Goal: Transaction & Acquisition: Purchase product/service

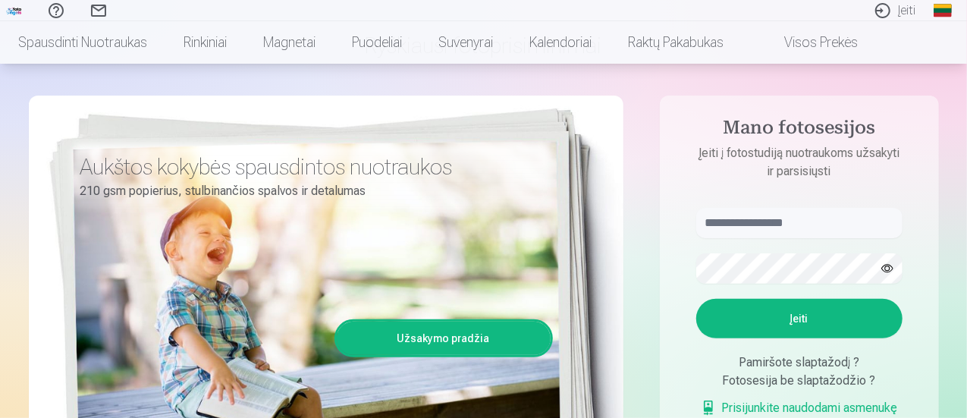
scroll to position [108, 0]
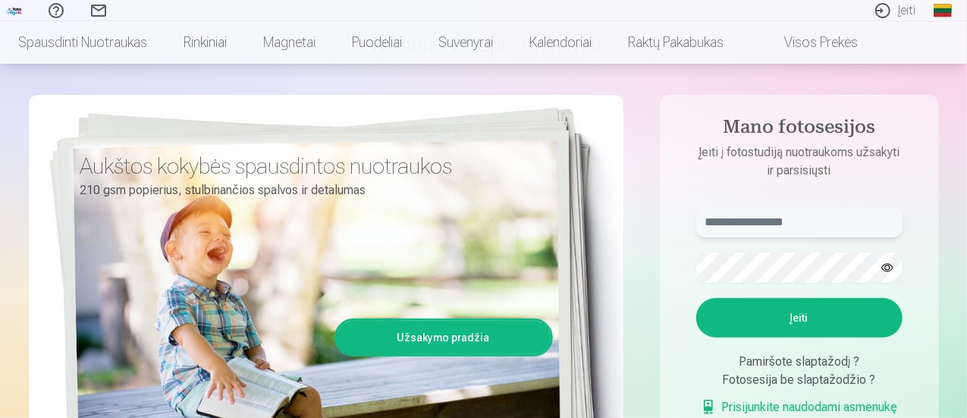
click at [756, 227] on input "text" at bounding box center [799, 222] width 206 height 30
type input "**********"
click at [743, 324] on button "Įeiti" at bounding box center [799, 317] width 206 height 39
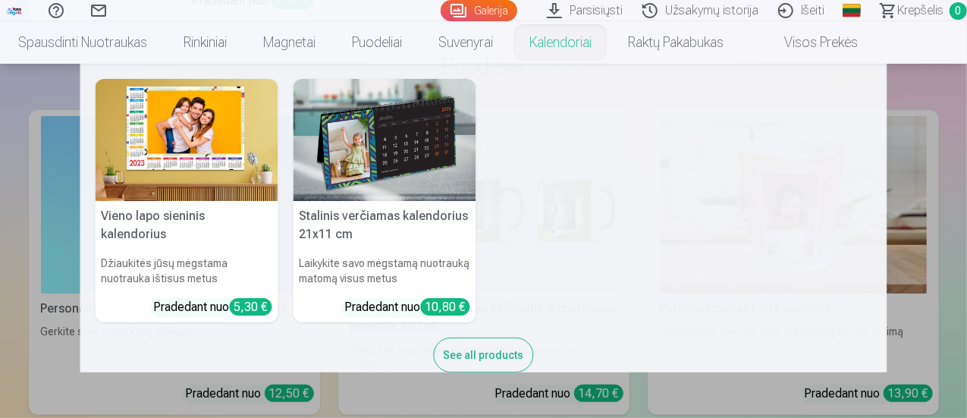
scroll to position [20322, 0]
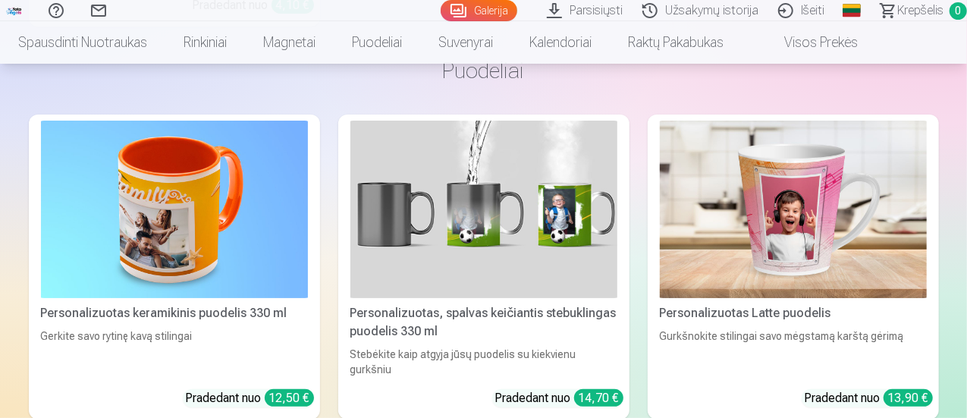
click at [552, 9] on link "Parsisiųsti" at bounding box center [587, 10] width 96 height 21
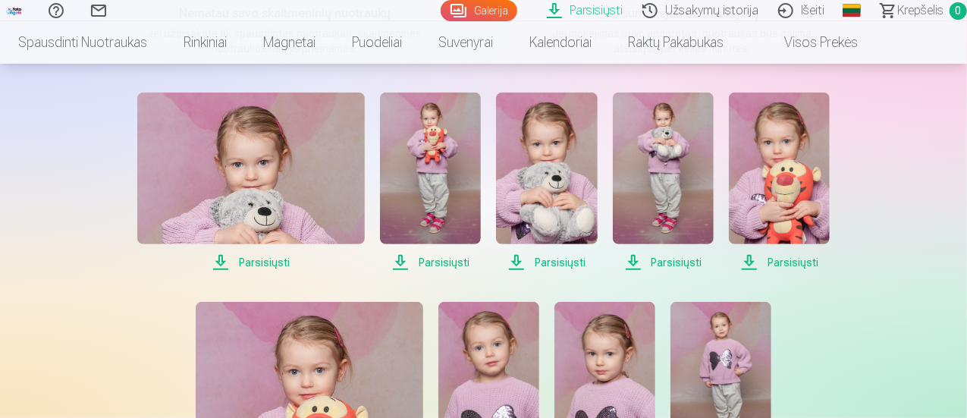
scroll to position [293, 0]
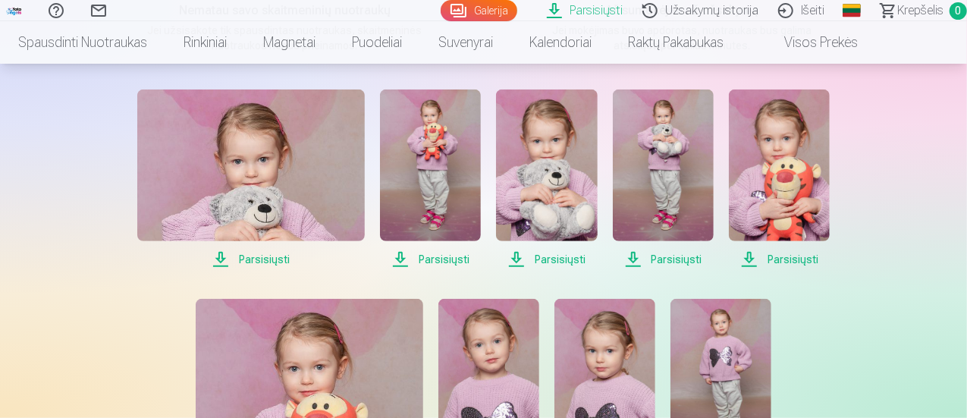
click at [262, 263] on span "Parsisiųsti" at bounding box center [251, 259] width 228 height 18
click at [452, 258] on span "Parsisiųsti" at bounding box center [430, 259] width 101 height 18
click at [548, 256] on span "Parsisiųsti" at bounding box center [546, 259] width 101 height 18
click at [661, 265] on span "Parsisiųsti" at bounding box center [663, 259] width 101 height 18
click at [803, 263] on span "Parsisiųsti" at bounding box center [779, 259] width 101 height 18
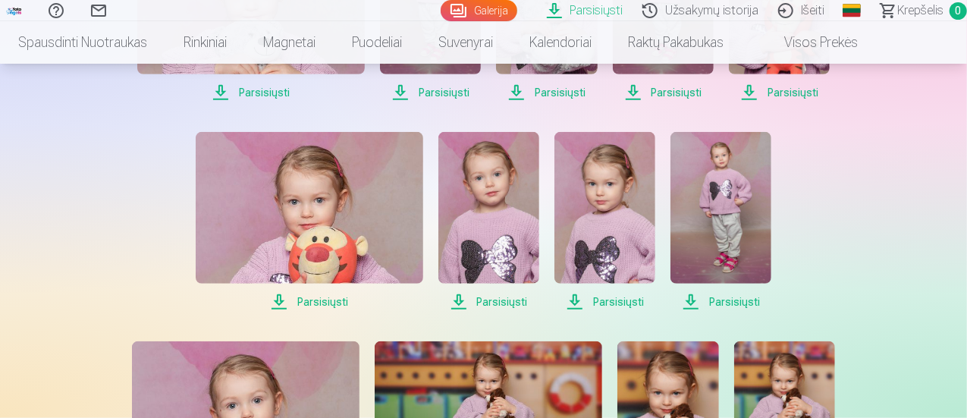
scroll to position [524, 0]
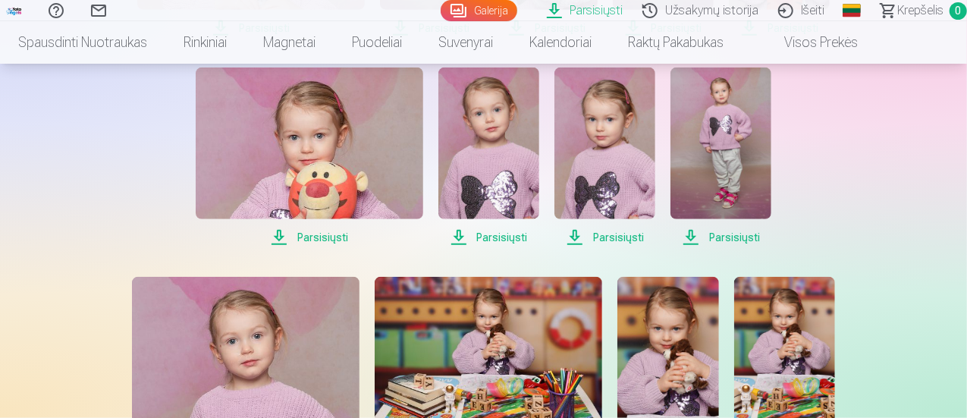
click at [323, 236] on span "Parsisiųsti" at bounding box center [310, 237] width 228 height 18
click at [474, 238] on span "Parsisiųsti" at bounding box center [488, 237] width 101 height 18
click at [608, 240] on span "Parsisiųsti" at bounding box center [605, 237] width 101 height 18
click at [732, 236] on span "Parsisiųsti" at bounding box center [721, 237] width 101 height 18
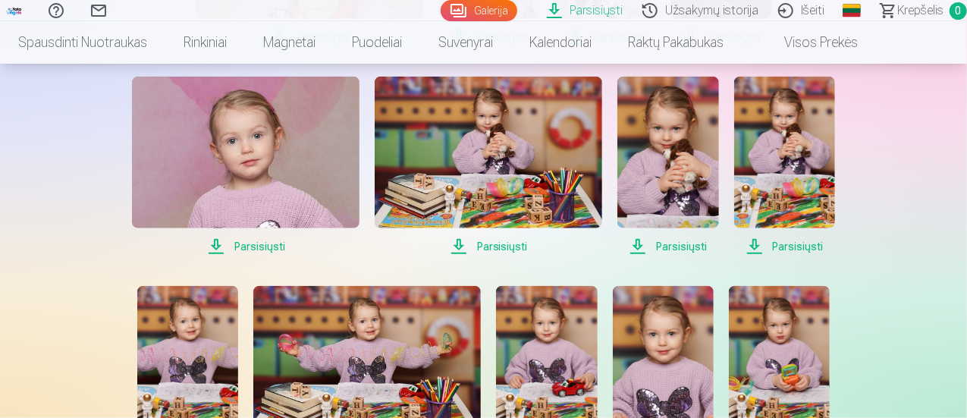
scroll to position [725, 0]
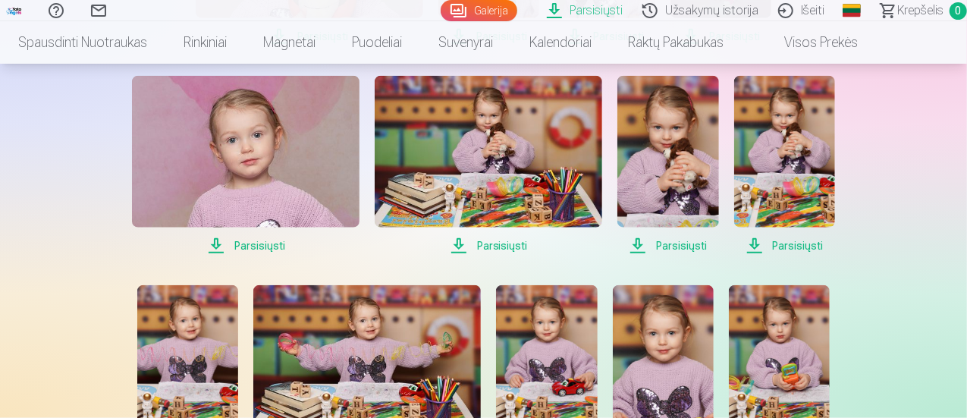
click at [254, 247] on span "Parsisiųsti" at bounding box center [246, 246] width 228 height 18
click at [496, 246] on span "Parsisiųsti" at bounding box center [489, 246] width 228 height 18
click at [672, 247] on span "Parsisiųsti" at bounding box center [667, 246] width 101 height 18
click at [797, 251] on span "Parsisiųsti" at bounding box center [784, 246] width 101 height 18
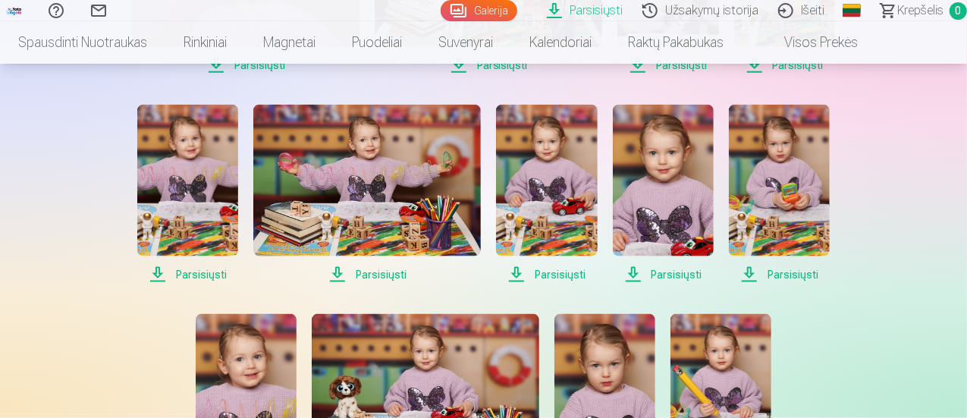
click at [203, 273] on span "Parsisiųsti" at bounding box center [187, 275] width 101 height 18
click at [391, 275] on span "Parsisiųsti" at bounding box center [367, 275] width 228 height 18
click at [562, 274] on span "Parsisiųsti" at bounding box center [546, 275] width 101 height 18
click at [681, 272] on span "Parsisiųsti" at bounding box center [663, 275] width 101 height 18
click at [790, 276] on span "Parsisiųsti" at bounding box center [779, 275] width 101 height 18
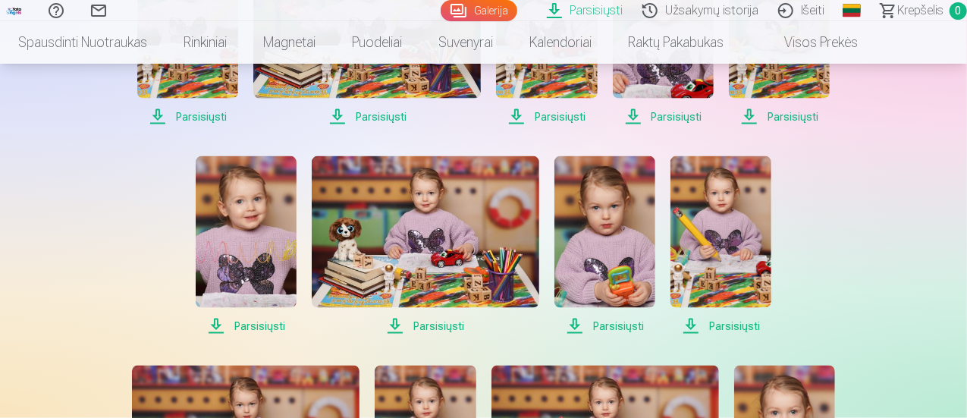
scroll to position [1103, 0]
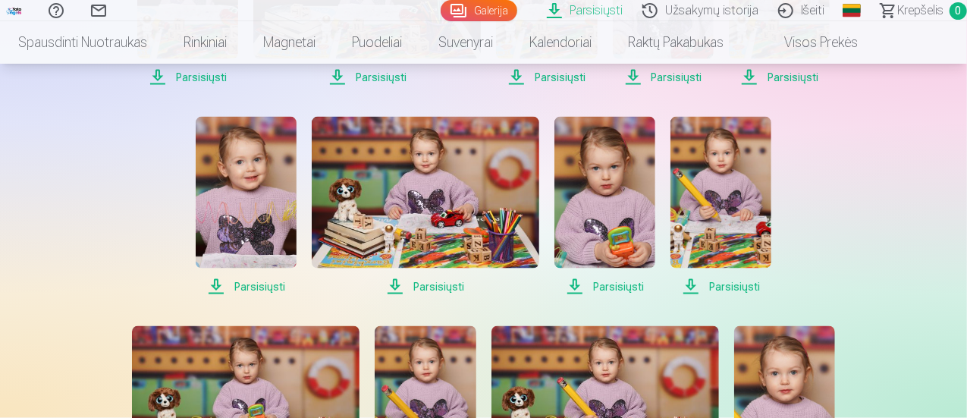
click at [259, 284] on span "Parsisiųsti" at bounding box center [246, 287] width 101 height 18
click at [438, 282] on span "Parsisiųsti" at bounding box center [426, 287] width 228 height 18
click at [599, 288] on span "Parsisiųsti" at bounding box center [605, 287] width 101 height 18
click at [723, 289] on span "Parsisiųsti" at bounding box center [721, 287] width 101 height 18
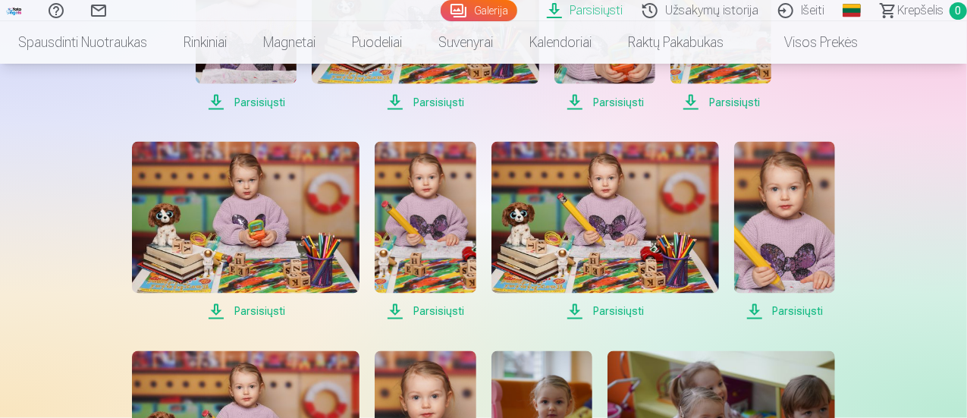
scroll to position [1308, 0]
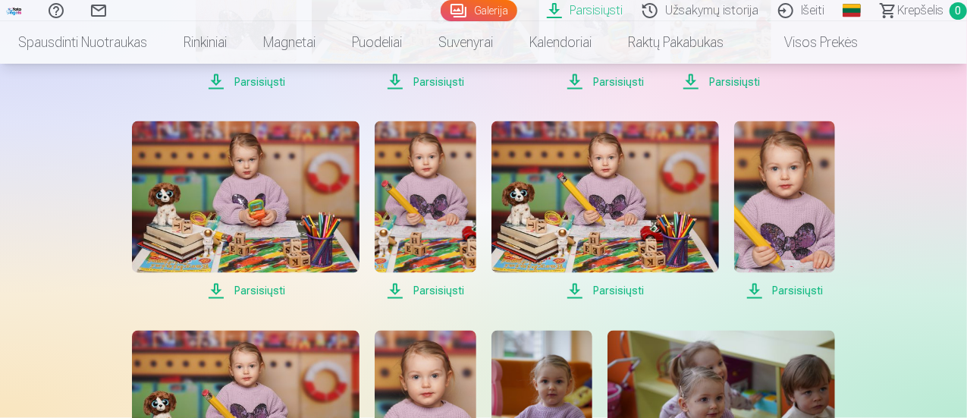
click at [267, 291] on span "Parsisiųsti" at bounding box center [246, 291] width 228 height 18
click at [429, 295] on span "Parsisiųsti" at bounding box center [425, 291] width 101 height 18
click at [611, 294] on span "Parsisiųsti" at bounding box center [606, 291] width 228 height 18
click at [807, 289] on span "Parsisiųsti" at bounding box center [784, 291] width 101 height 18
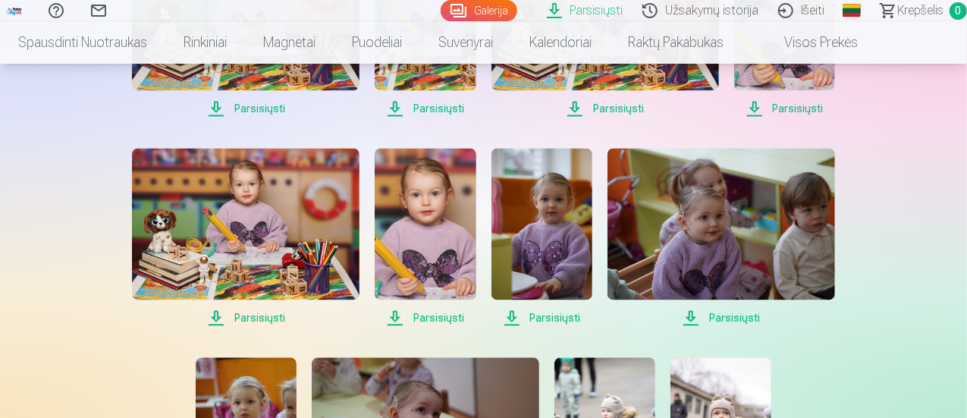
scroll to position [1561, 0]
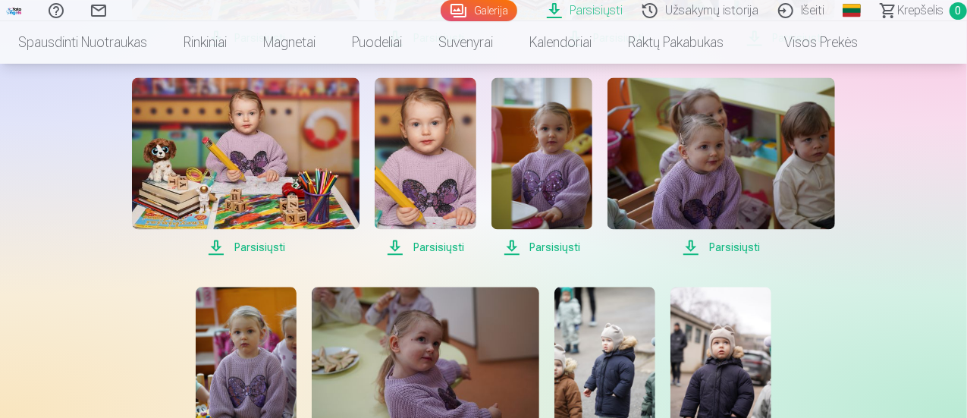
click at [261, 247] on span "Parsisiųsti" at bounding box center [246, 247] width 228 height 18
click at [435, 250] on span "Parsisiųsti" at bounding box center [425, 247] width 101 height 18
click at [548, 244] on span "Parsisiųsti" at bounding box center [542, 247] width 101 height 18
click at [712, 245] on span "Parsisiųsti" at bounding box center [722, 247] width 228 height 18
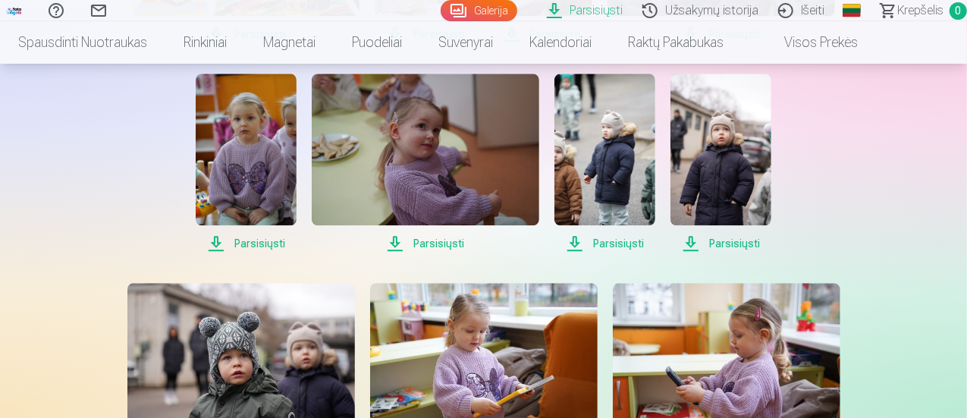
scroll to position [1802, 0]
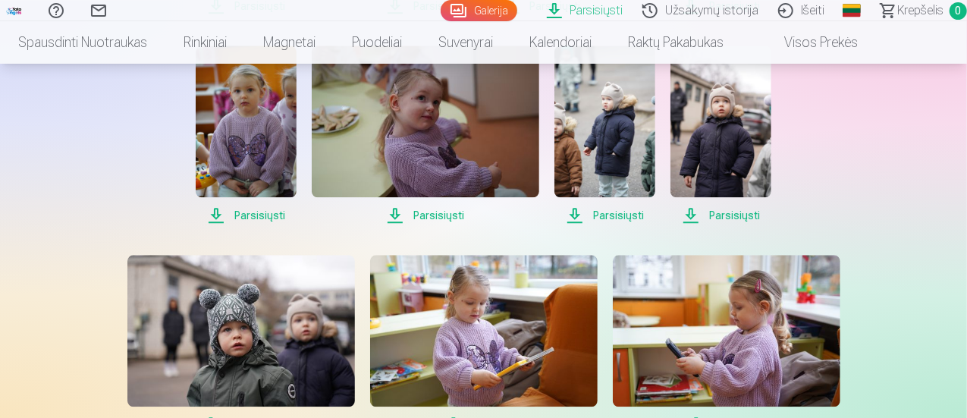
click at [266, 215] on span "Parsisiųsti" at bounding box center [246, 215] width 101 height 18
click at [441, 215] on span "Parsisiųsti" at bounding box center [426, 215] width 228 height 18
click at [613, 218] on span "Parsisiųsti" at bounding box center [605, 215] width 101 height 18
click at [707, 215] on span "Parsisiųsti" at bounding box center [721, 215] width 101 height 18
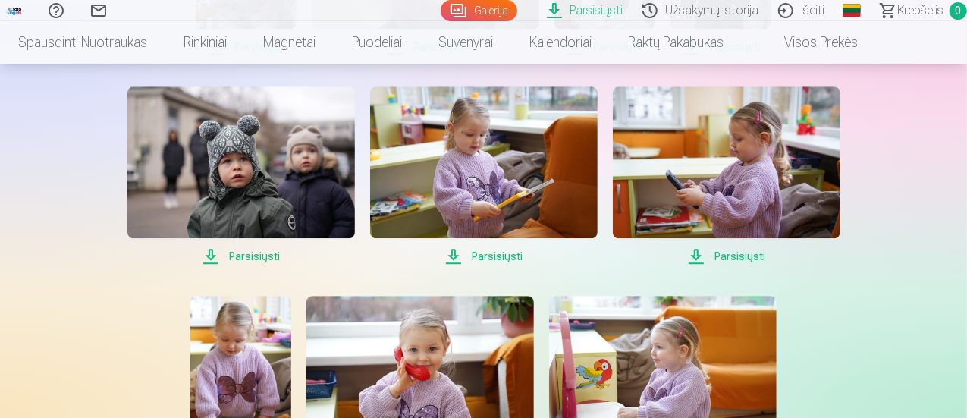
click at [511, 260] on span "Parsisiųsti" at bounding box center [484, 256] width 228 height 18
click at [719, 251] on span "Parsisiųsti" at bounding box center [727, 256] width 228 height 18
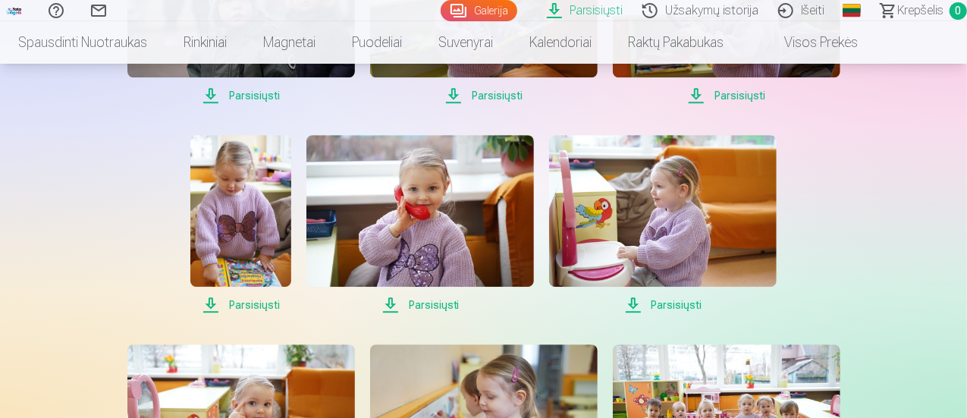
scroll to position [2141, 0]
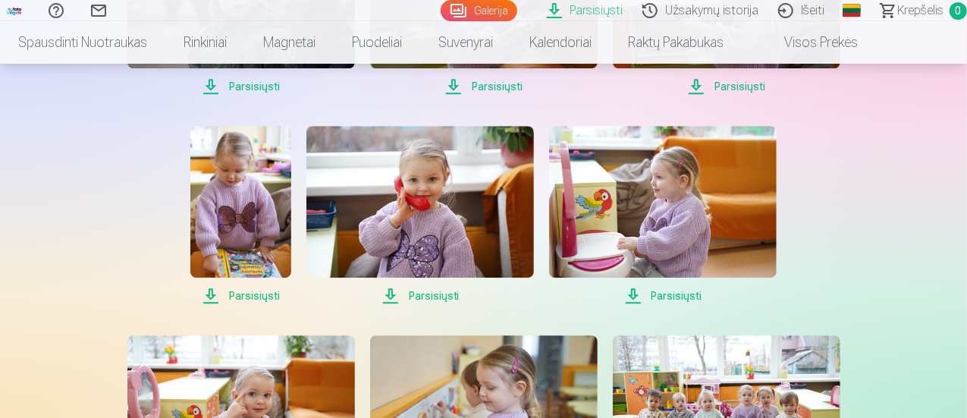
click at [267, 293] on span "Parsisiųsti" at bounding box center [240, 296] width 101 height 18
click at [423, 296] on span "Parsisiųsti" at bounding box center [420, 296] width 228 height 18
click at [646, 298] on span "Parsisiųsti" at bounding box center [663, 296] width 228 height 18
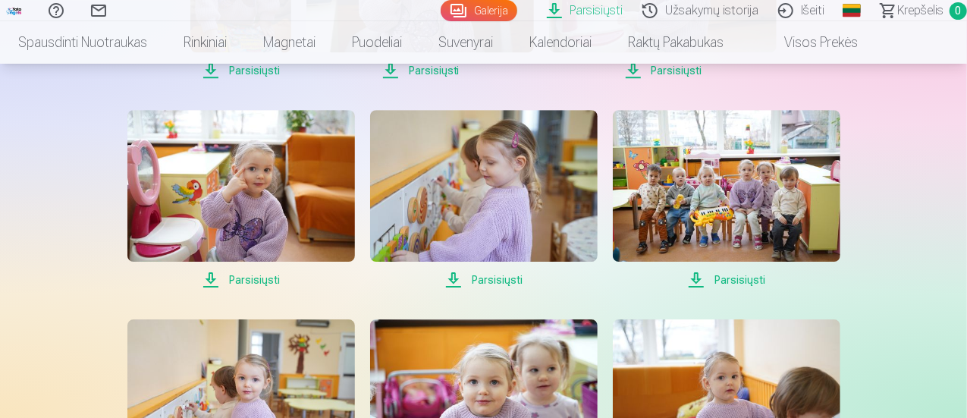
scroll to position [2367, 0]
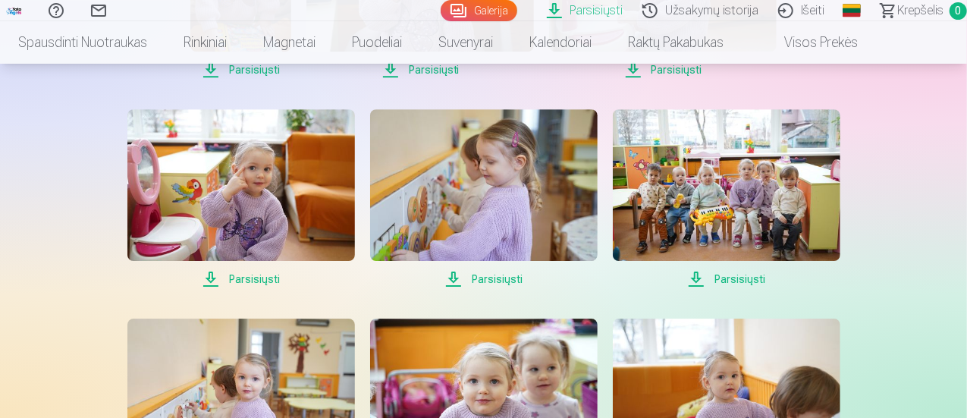
click at [264, 283] on span "Parsisiųsti" at bounding box center [241, 279] width 228 height 18
click at [502, 281] on span "Parsisiųsti" at bounding box center [484, 279] width 228 height 18
click at [749, 281] on span "Parsisiųsti" at bounding box center [727, 279] width 228 height 18
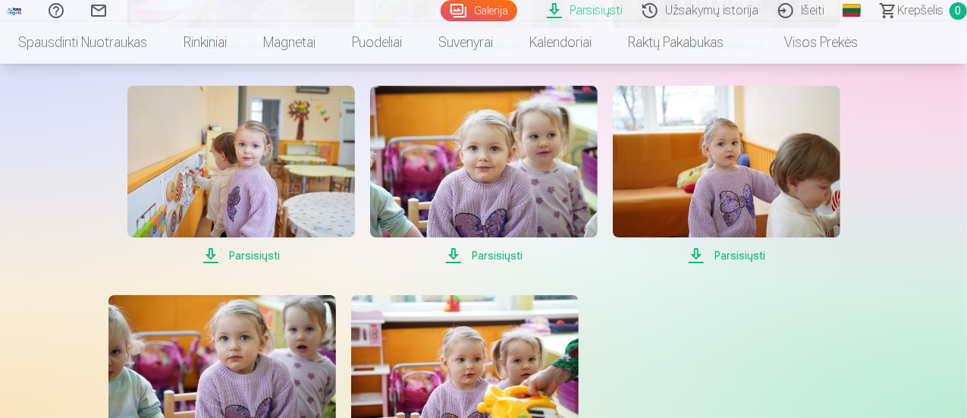
scroll to position [2605, 0]
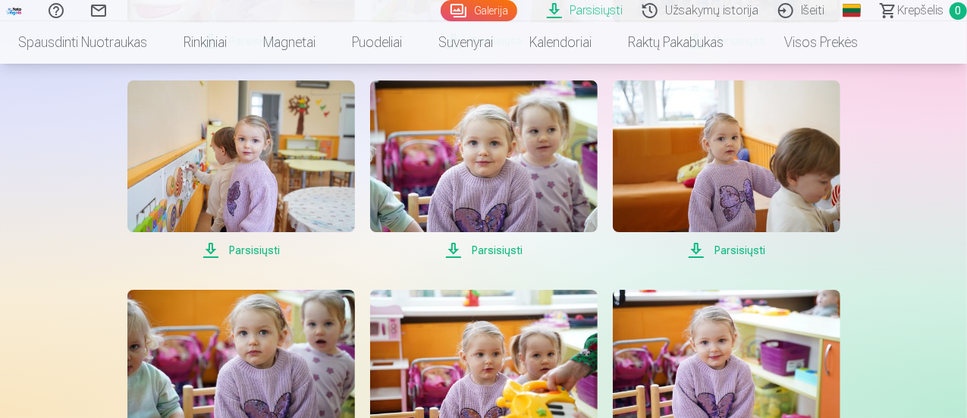
click at [262, 253] on span "Parsisiųsti" at bounding box center [241, 250] width 228 height 18
click at [496, 251] on span "Parsisiųsti" at bounding box center [484, 250] width 228 height 18
click at [721, 250] on span "Parsisiųsti" at bounding box center [727, 250] width 228 height 18
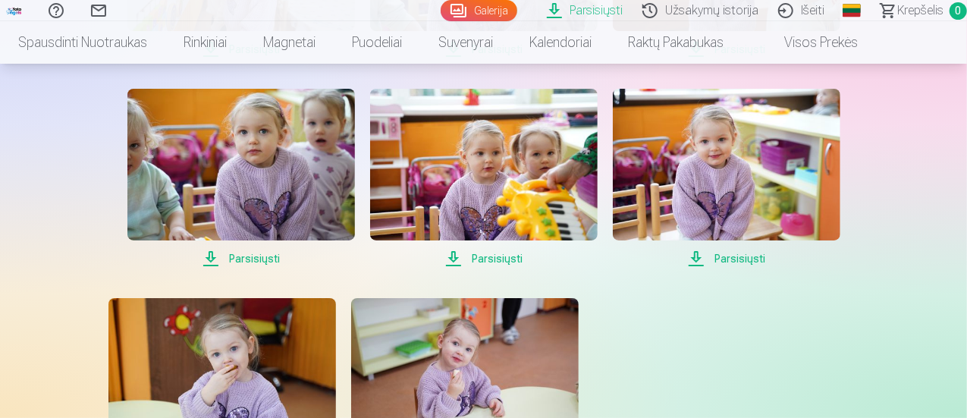
scroll to position [2807, 0]
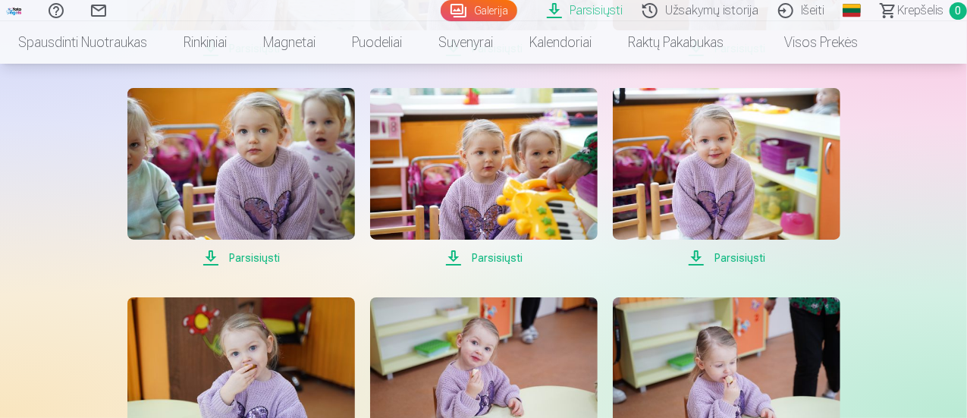
click at [249, 257] on span "Parsisiųsti" at bounding box center [241, 258] width 228 height 18
click at [502, 255] on span "Parsisiųsti" at bounding box center [484, 258] width 228 height 18
click at [719, 260] on span "Parsisiųsti" at bounding box center [727, 258] width 228 height 18
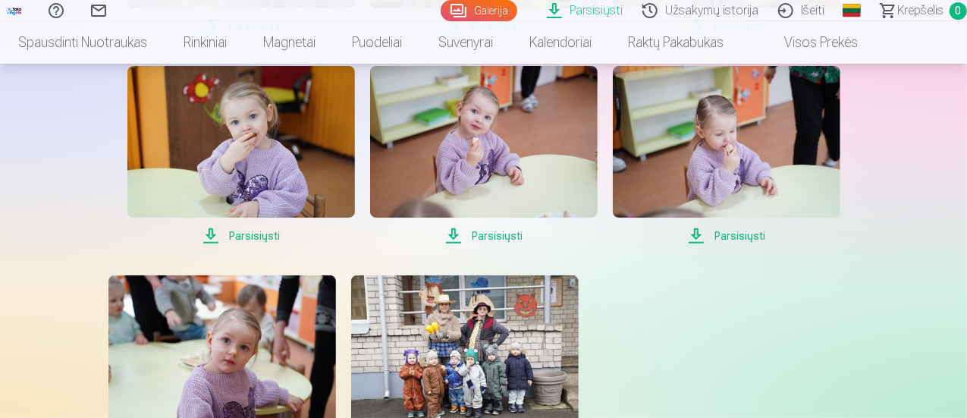
scroll to position [3039, 0]
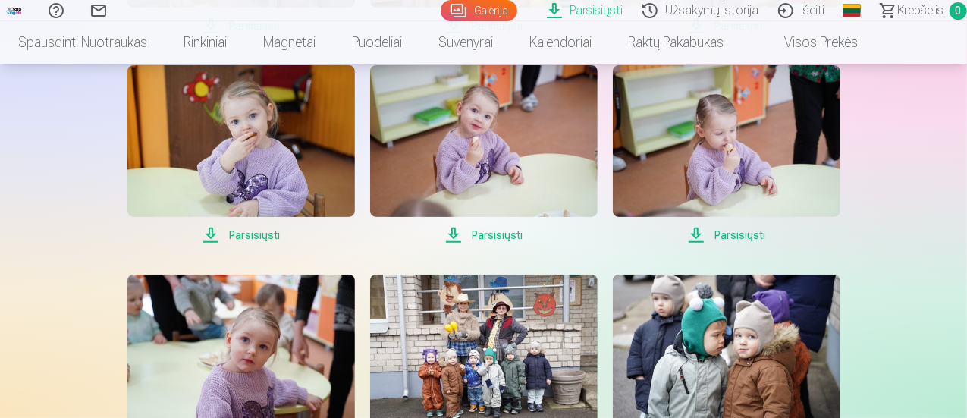
click at [264, 236] on span "Parsisiųsti" at bounding box center [241, 235] width 228 height 18
click at [504, 236] on span "Parsisiųsti" at bounding box center [484, 235] width 228 height 18
click at [724, 233] on span "Parsisiųsti" at bounding box center [727, 235] width 228 height 18
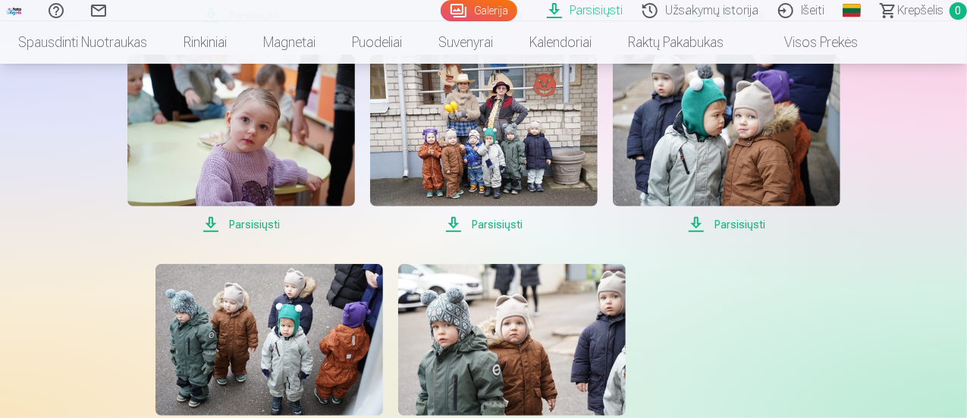
scroll to position [3260, 0]
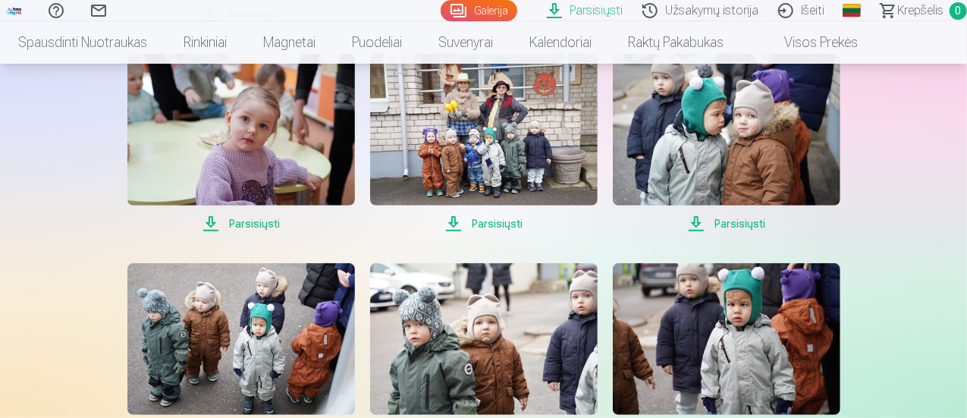
click at [256, 224] on span "Parsisiųsti" at bounding box center [241, 224] width 228 height 18
click at [494, 224] on span "Parsisiųsti" at bounding box center [484, 224] width 228 height 18
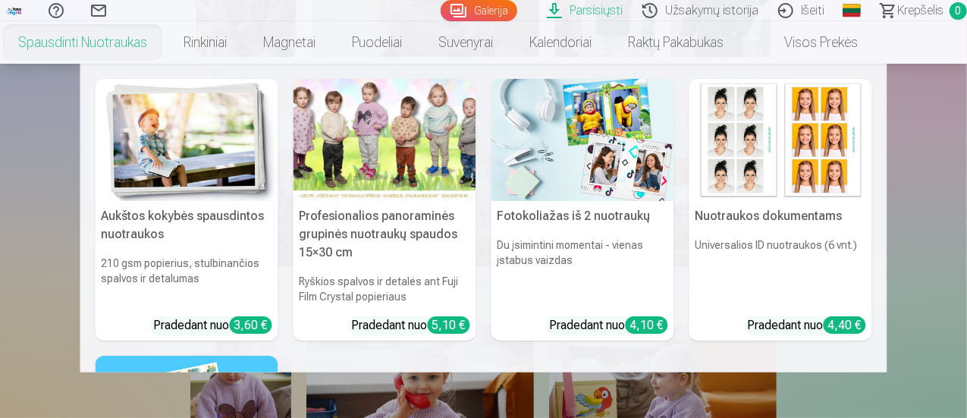
scroll to position [1942, 0]
click at [40, 137] on nav "Aukštos kokybės spausdintos nuotraukos 210 gsm popierius, stulbinančios spalvos…" at bounding box center [483, 218] width 967 height 309
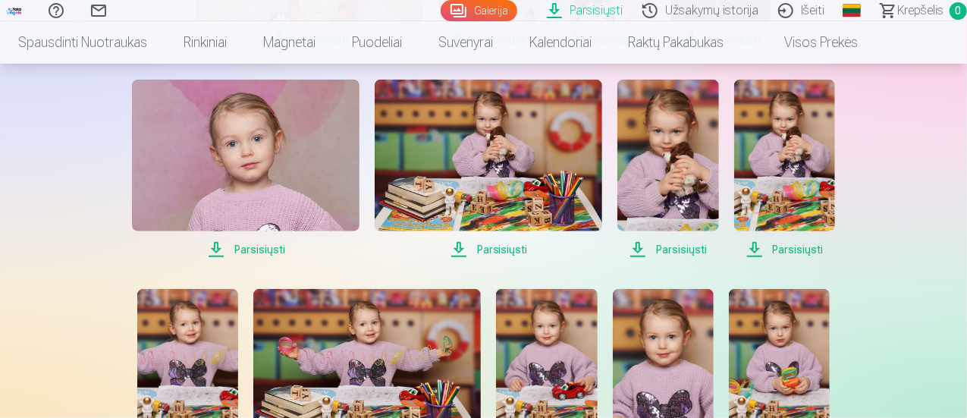
scroll to position [717, 0]
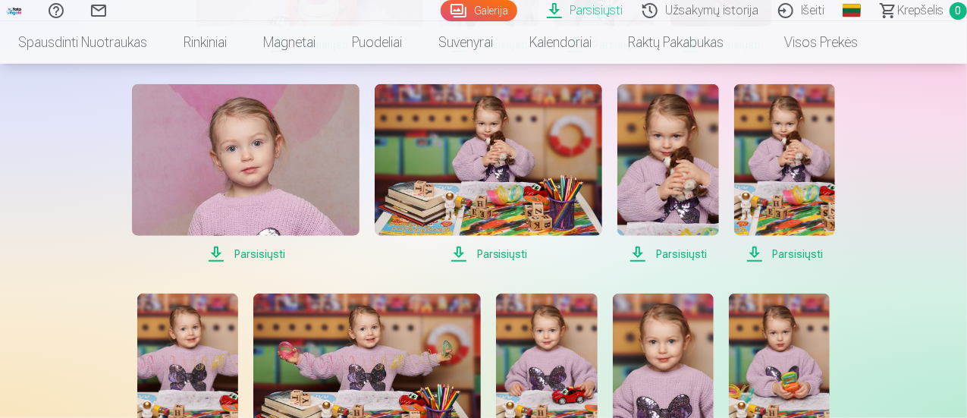
click at [671, 204] on img at bounding box center [667, 160] width 101 height 152
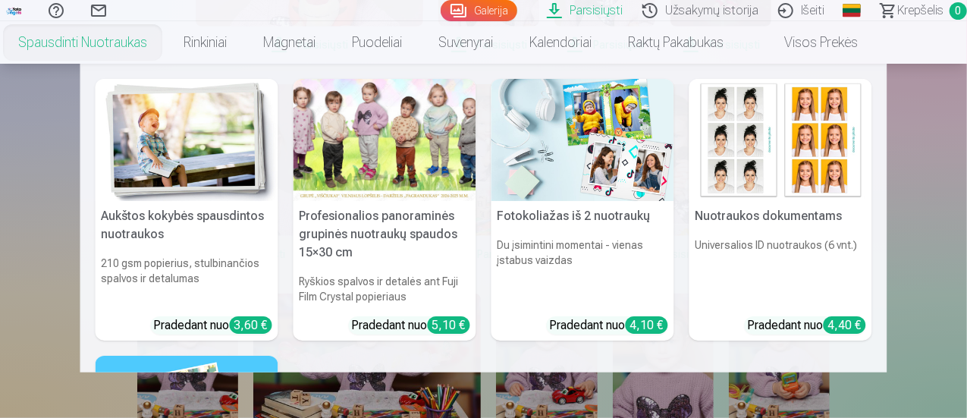
click at [158, 37] on link "Spausdinti nuotraukas" at bounding box center [82, 42] width 165 height 42
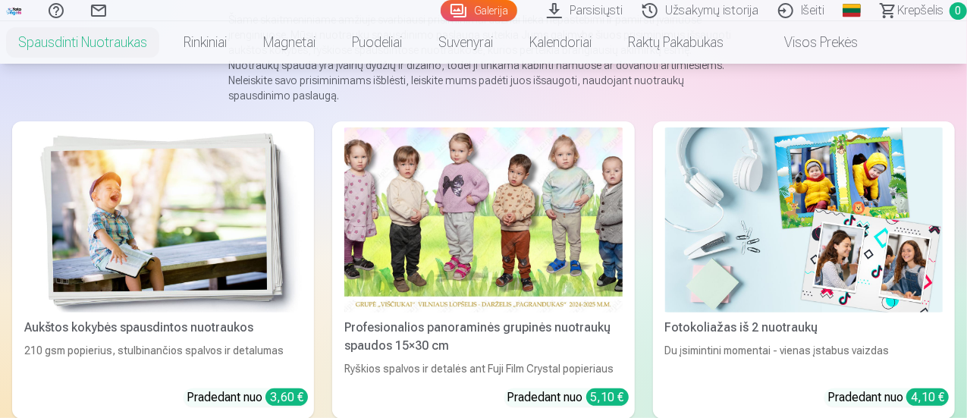
scroll to position [178, 0]
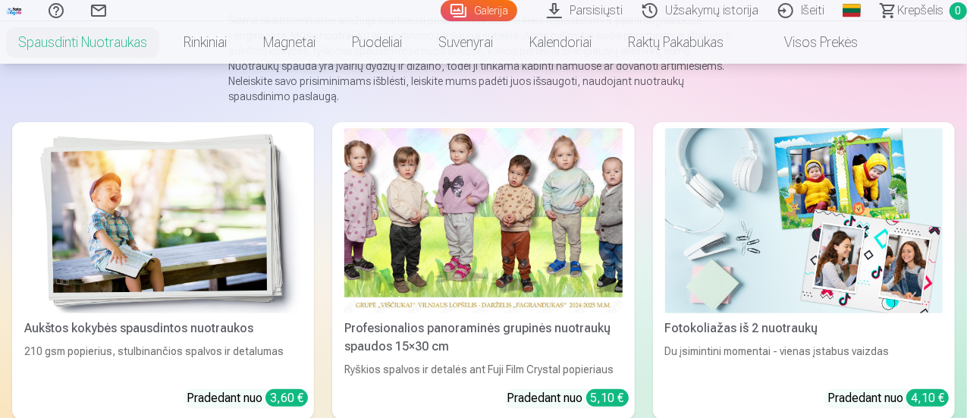
click at [173, 236] on img at bounding box center [163, 220] width 278 height 185
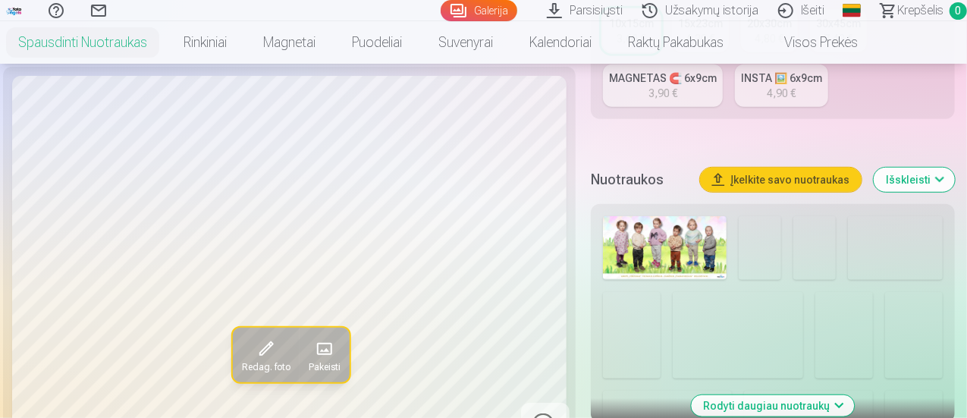
scroll to position [587, 0]
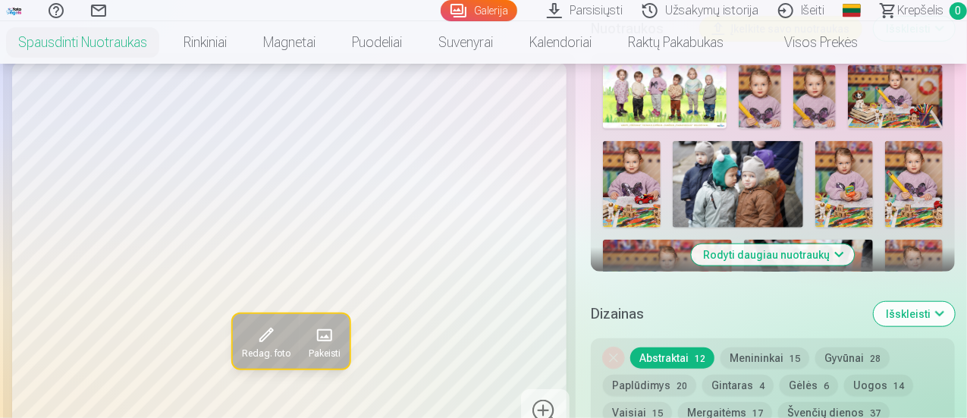
click at [739, 257] on button "Rodyti daugiau nuotraukų" at bounding box center [773, 254] width 163 height 21
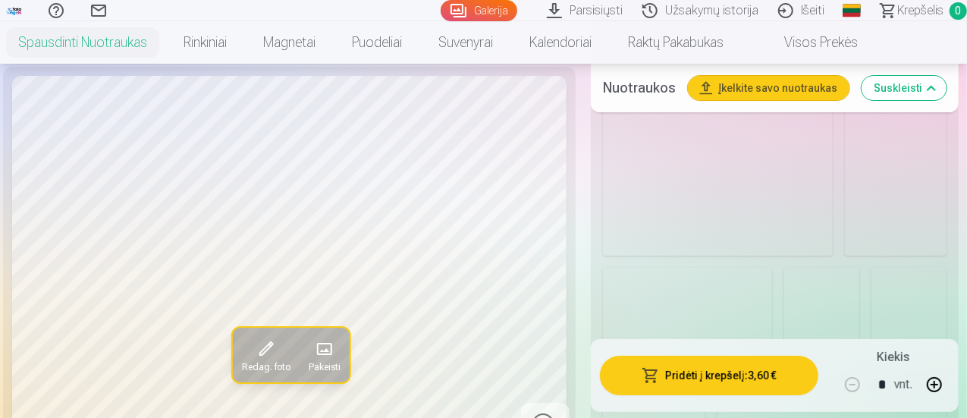
scroll to position [2818, 0]
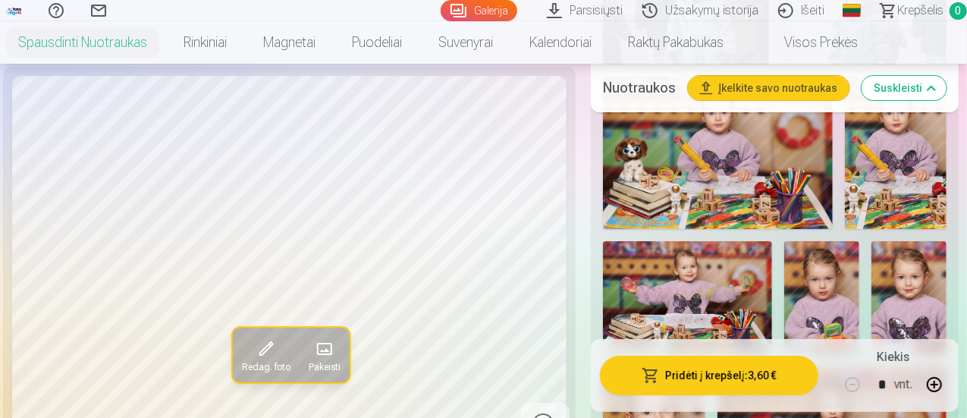
click at [723, 194] on img at bounding box center [718, 153] width 230 height 153
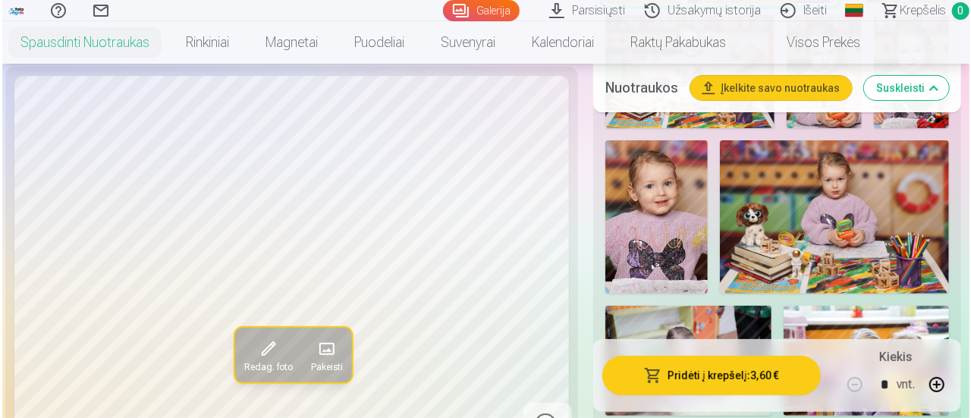
scroll to position [3046, 0]
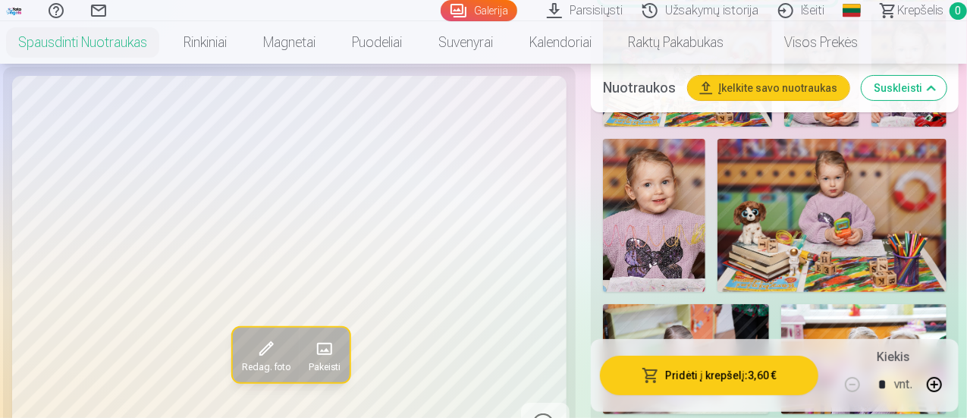
click at [649, 382] on button "Pridėti į krepšelį : 3,60 €" at bounding box center [709, 375] width 218 height 39
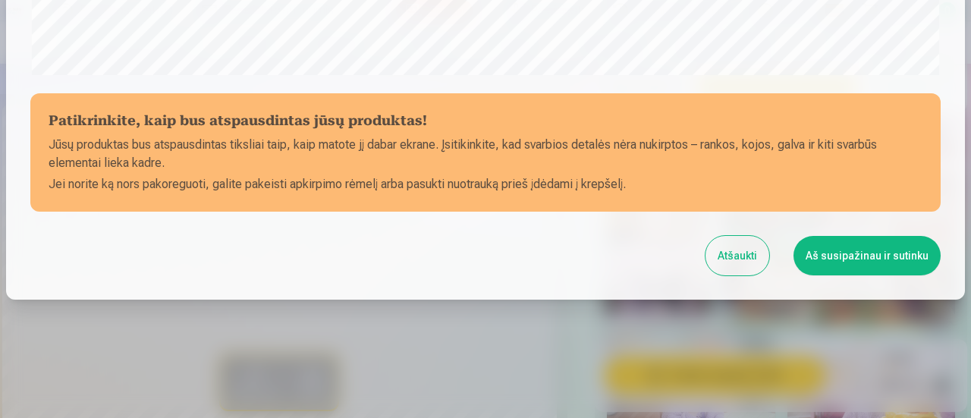
scroll to position [662, 0]
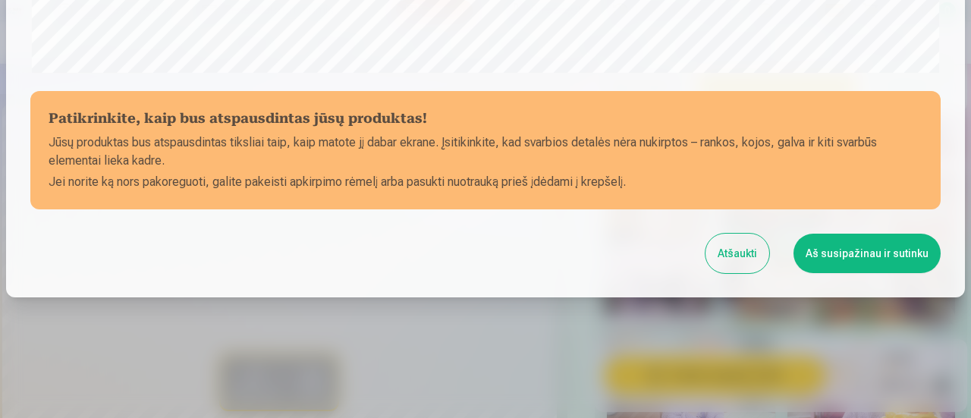
click at [819, 252] on button "Aš susipažinau ir sutinku" at bounding box center [866, 253] width 147 height 39
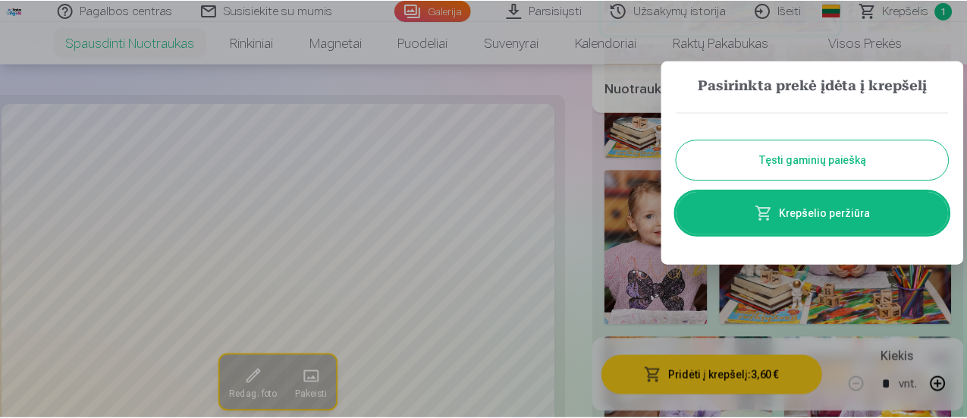
scroll to position [660, 0]
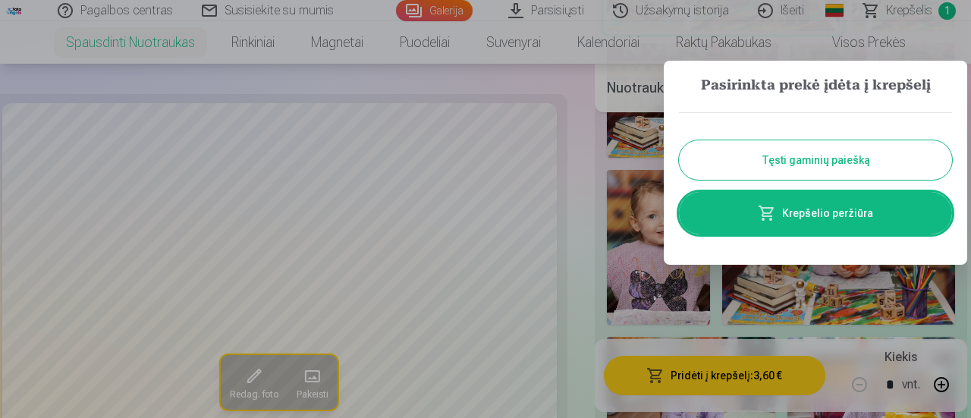
click at [554, 316] on div at bounding box center [485, 209] width 971 height 418
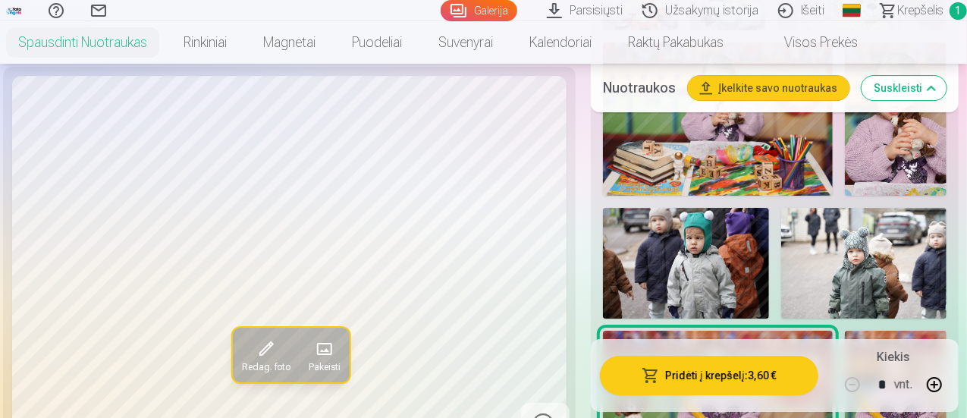
scroll to position [2421, 0]
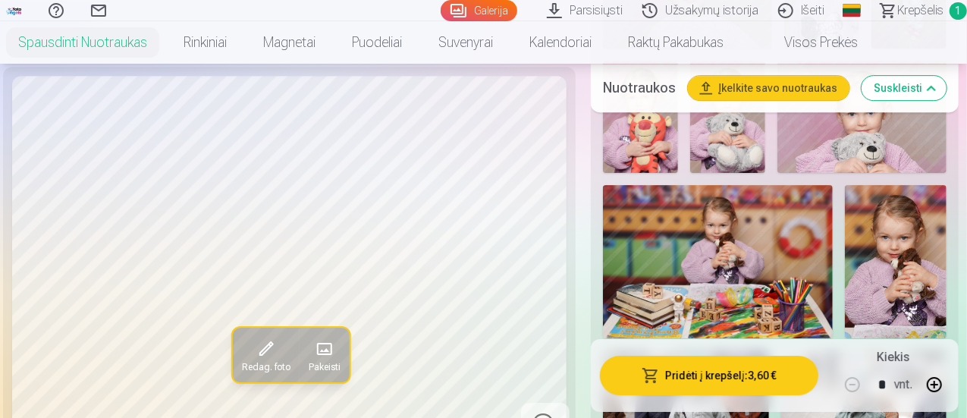
click at [902, 254] on img at bounding box center [896, 261] width 102 height 153
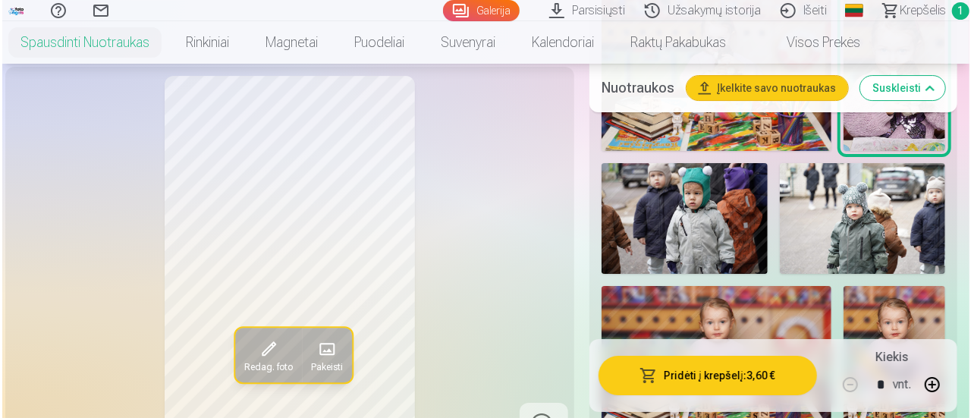
scroll to position [2651, 0]
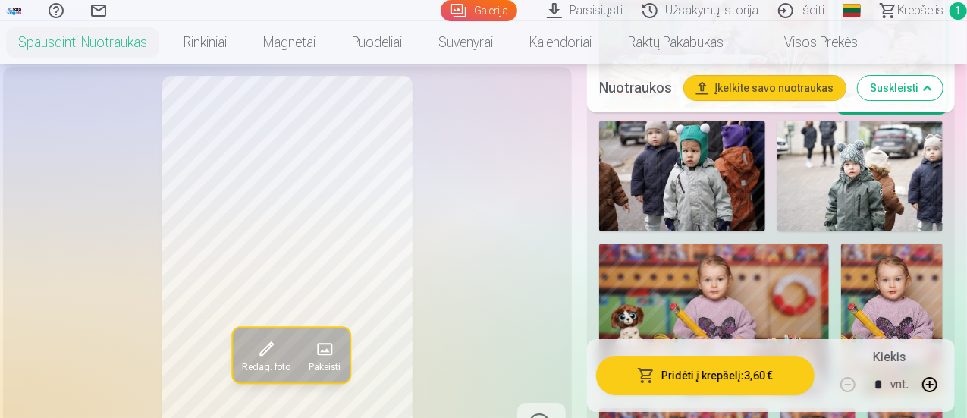
click at [749, 372] on button "Pridėti į krepšelį : 3,60 €" at bounding box center [705, 375] width 218 height 39
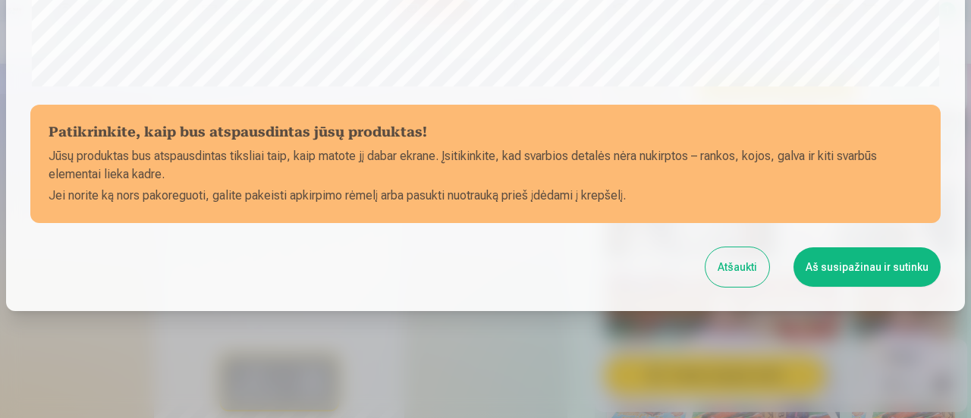
scroll to position [662, 0]
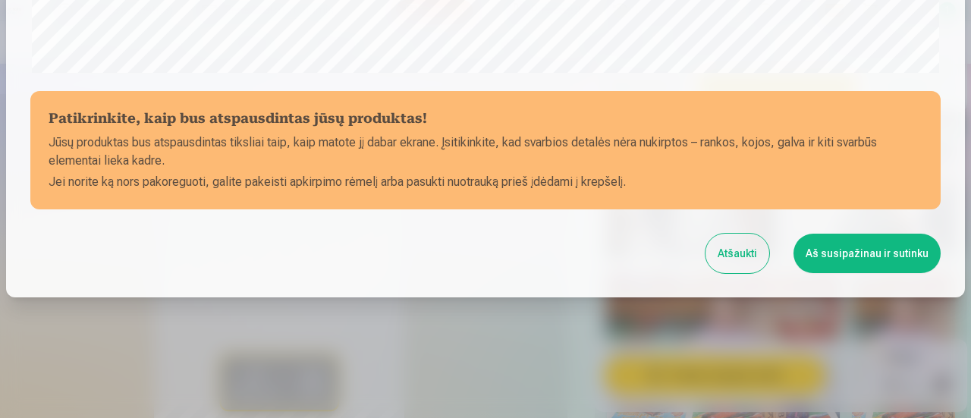
click at [868, 258] on button "Aš susipažinau ir sutinku" at bounding box center [866, 253] width 147 height 39
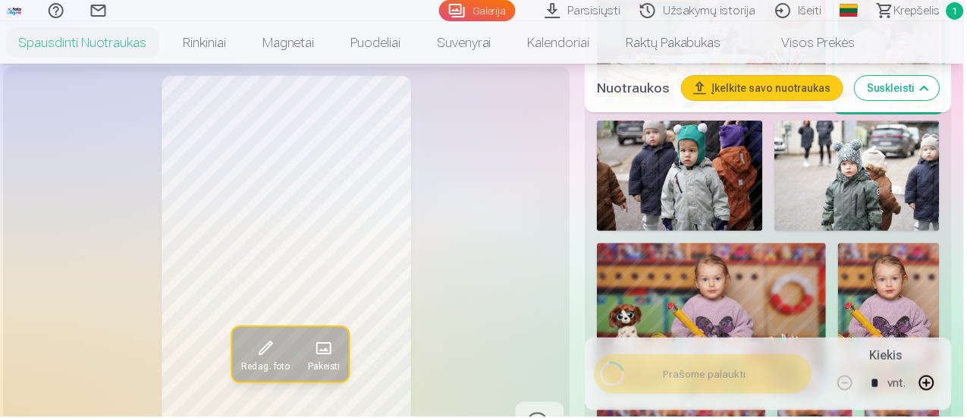
scroll to position [660, 0]
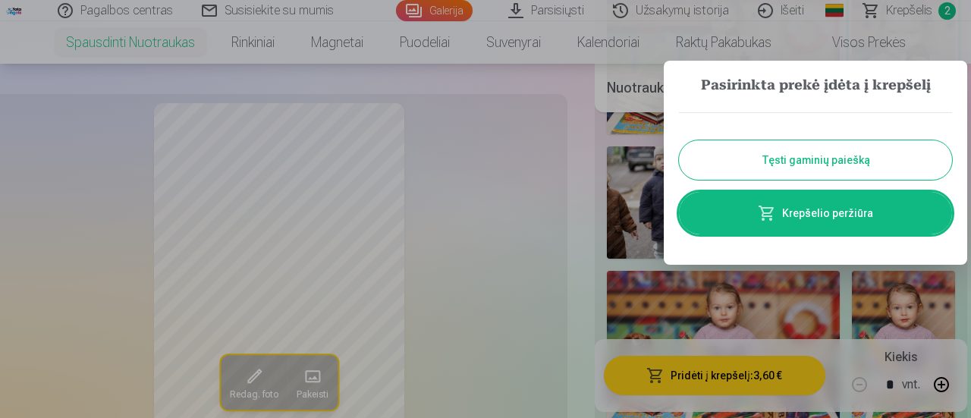
click at [813, 162] on button "Tęsti gaminių paiešką" at bounding box center [815, 159] width 273 height 39
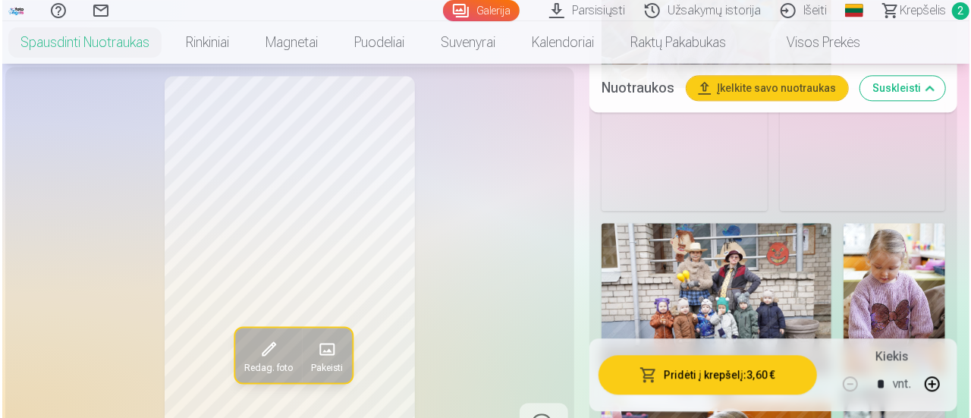
scroll to position [1808, 0]
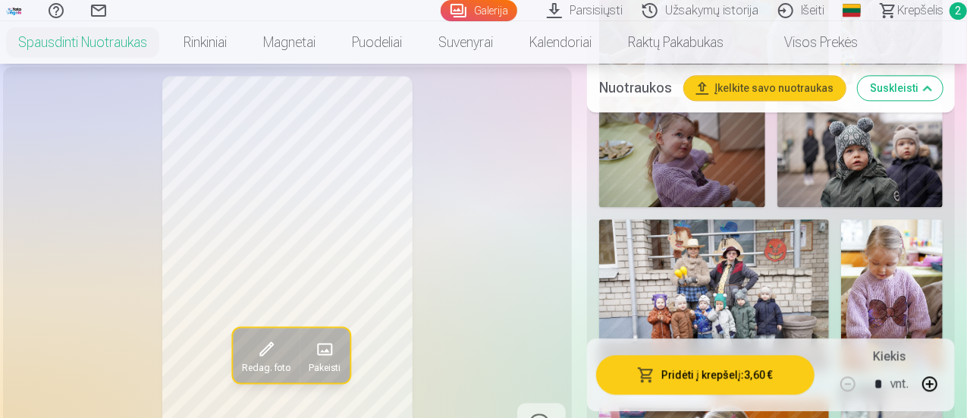
click at [707, 186] on img at bounding box center [682, 151] width 166 height 111
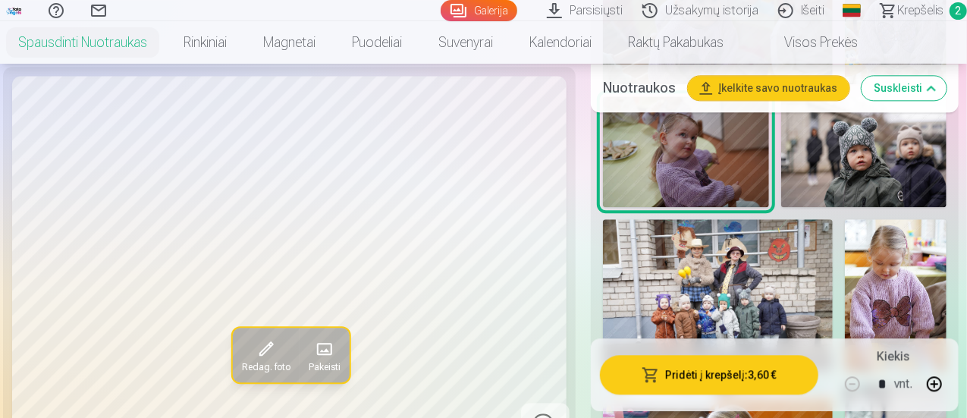
click at [654, 372] on span "button" at bounding box center [651, 375] width 18 height 15
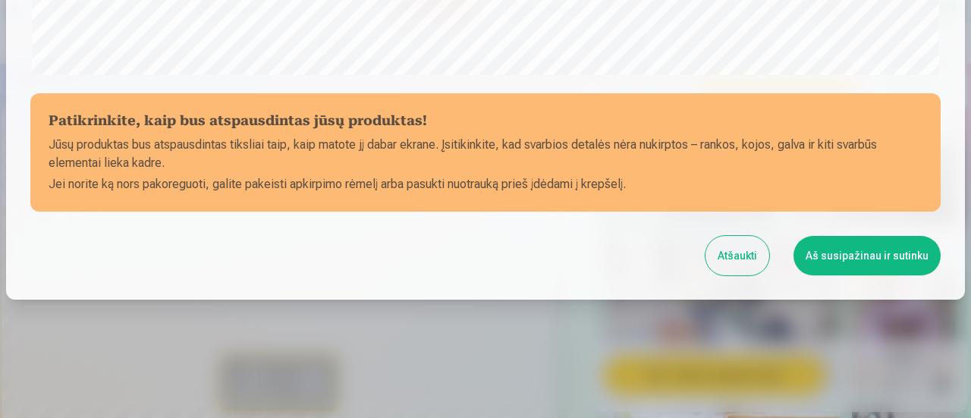
scroll to position [662, 0]
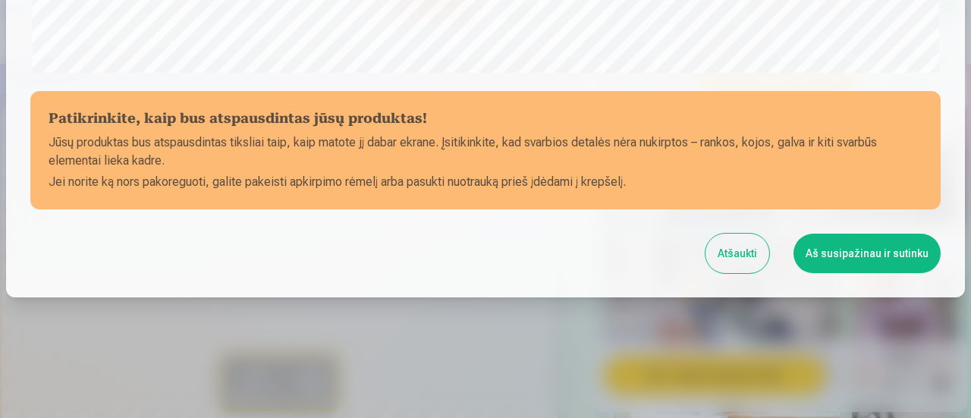
click at [876, 254] on button "Aš susipažinau ir sutinku" at bounding box center [866, 253] width 147 height 39
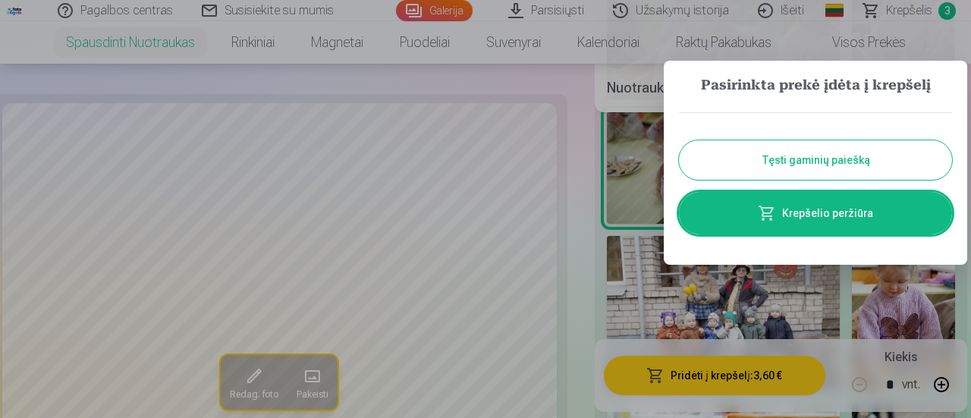
click at [826, 162] on button "Tęsti gaminių paiešką" at bounding box center [815, 159] width 273 height 39
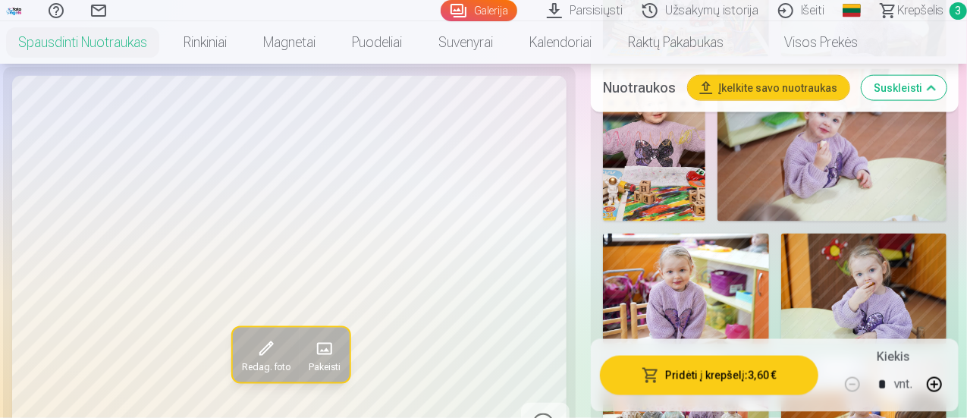
scroll to position [1083, 0]
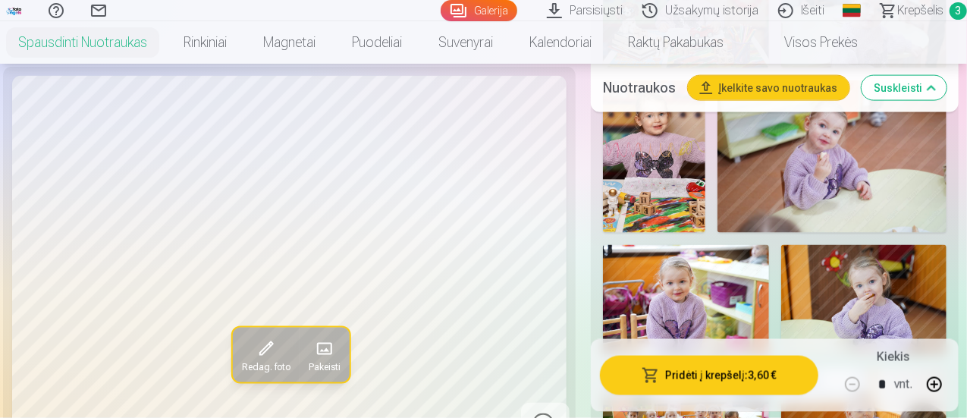
click at [826, 162] on img at bounding box center [833, 156] width 230 height 153
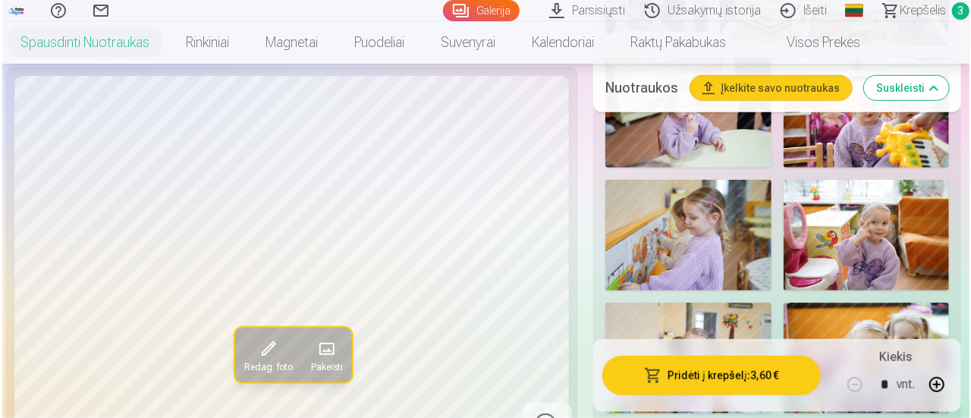
scroll to position [3293, 0]
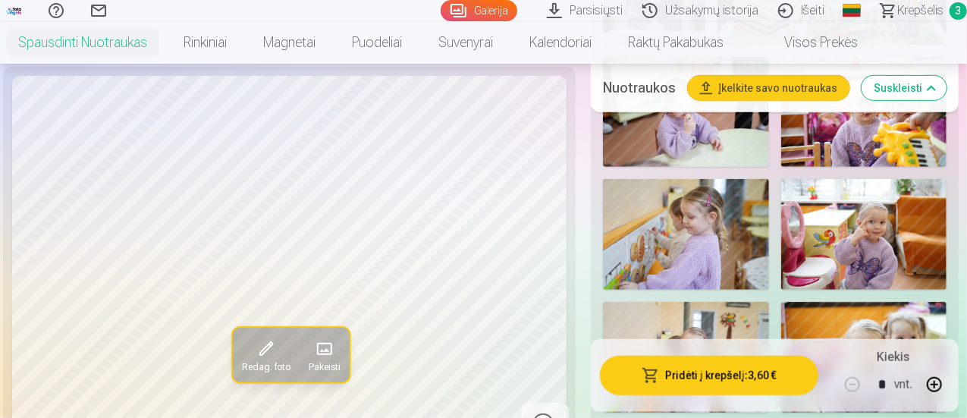
click at [689, 266] on img at bounding box center [686, 234] width 166 height 111
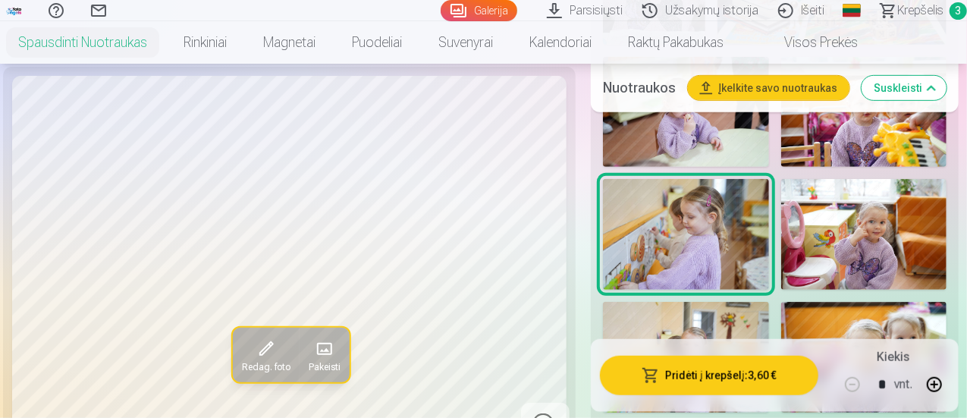
click at [710, 376] on button "Pridėti į krepšelį : 3,60 €" at bounding box center [709, 375] width 218 height 39
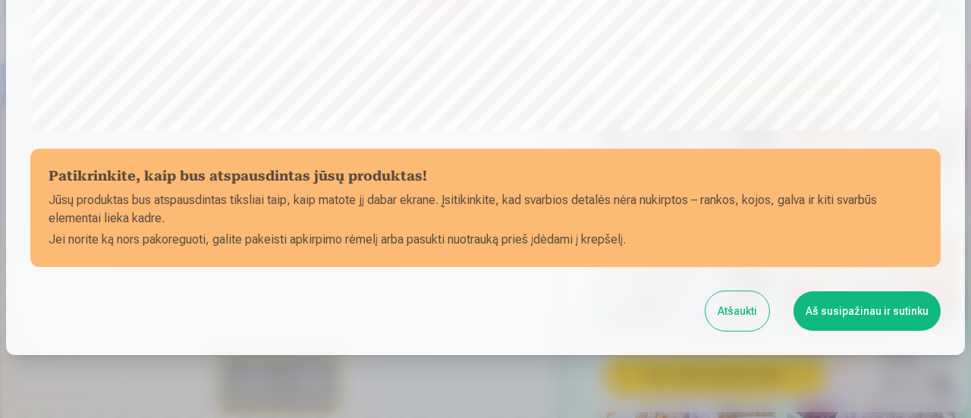
scroll to position [662, 0]
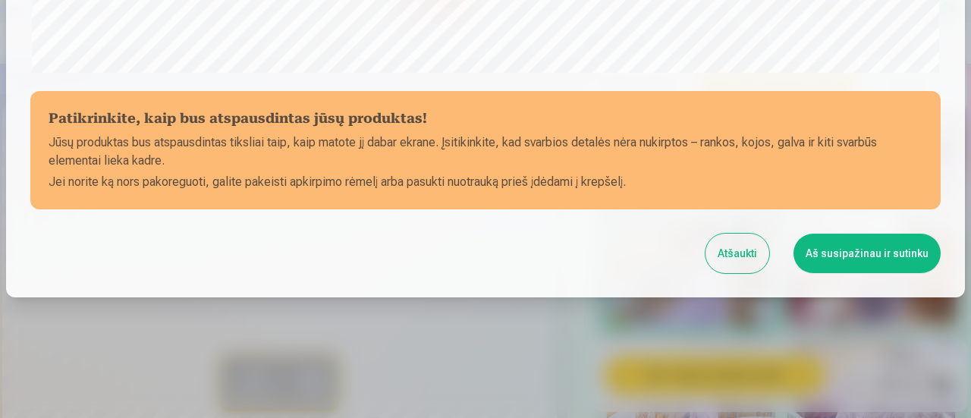
click at [856, 255] on button "Aš susipažinau ir sutinku" at bounding box center [866, 253] width 147 height 39
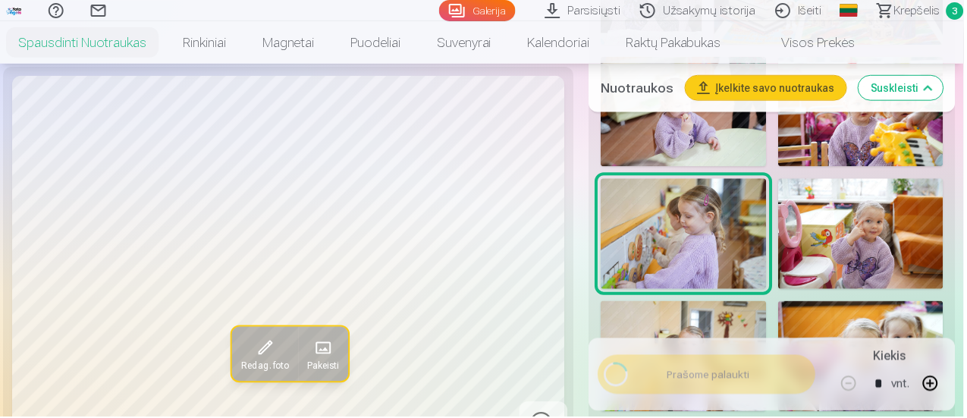
scroll to position [660, 0]
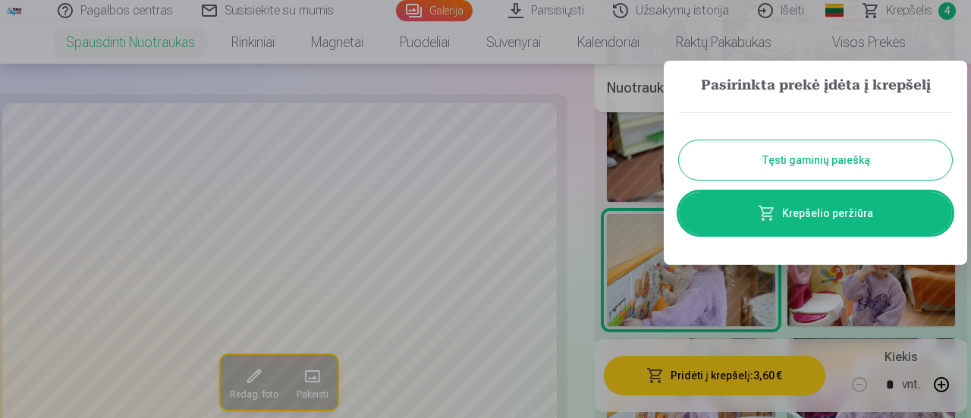
click at [856, 159] on button "Tęsti gaminių paiešką" at bounding box center [815, 159] width 273 height 39
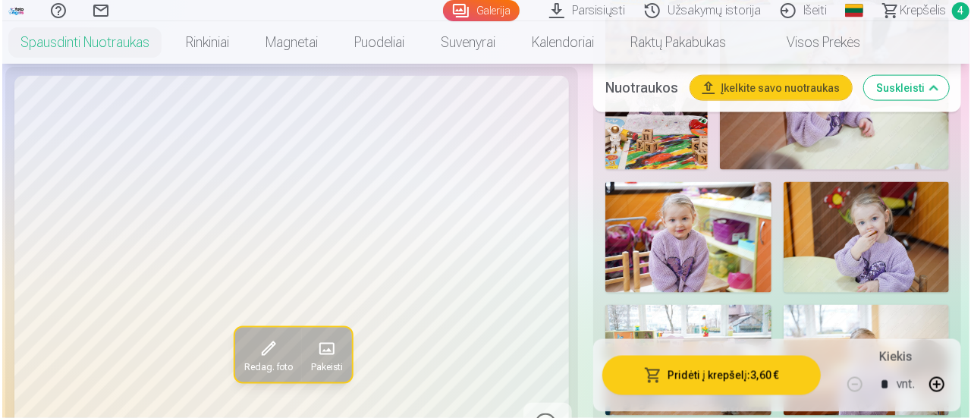
scroll to position [1149, 0]
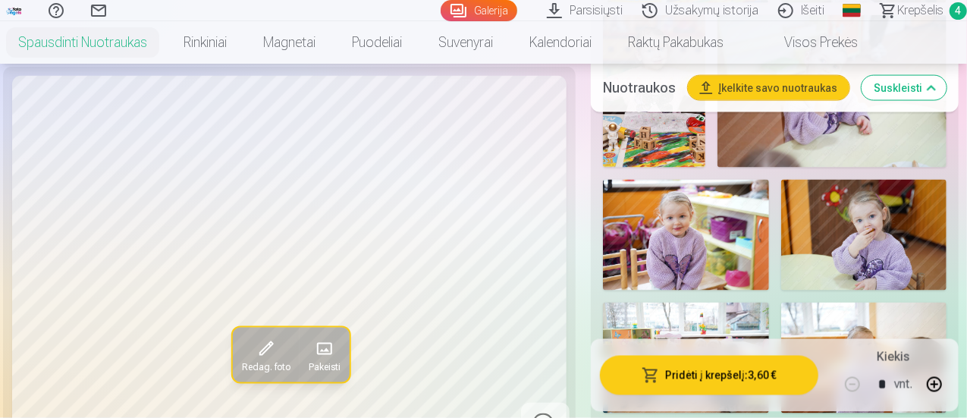
click at [862, 247] on img at bounding box center [864, 235] width 166 height 111
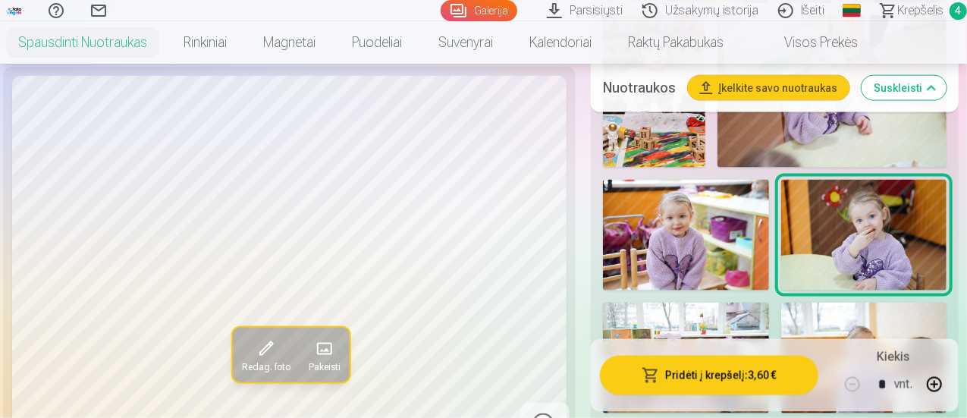
click at [653, 381] on span "button" at bounding box center [651, 375] width 18 height 15
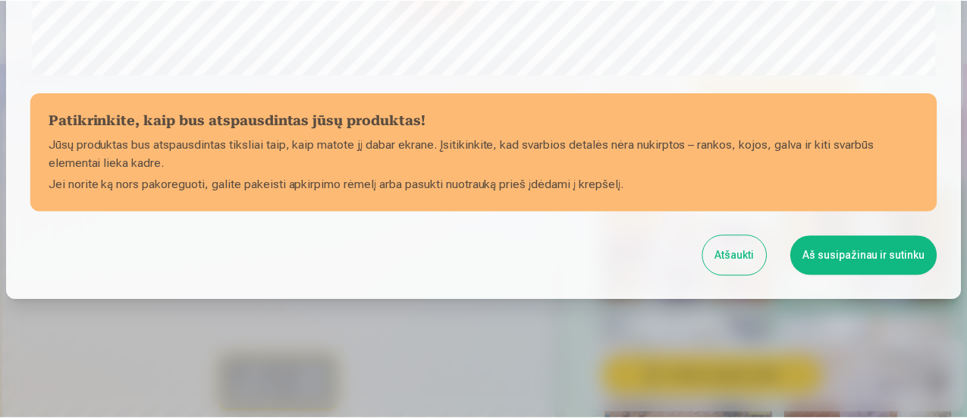
scroll to position [662, 0]
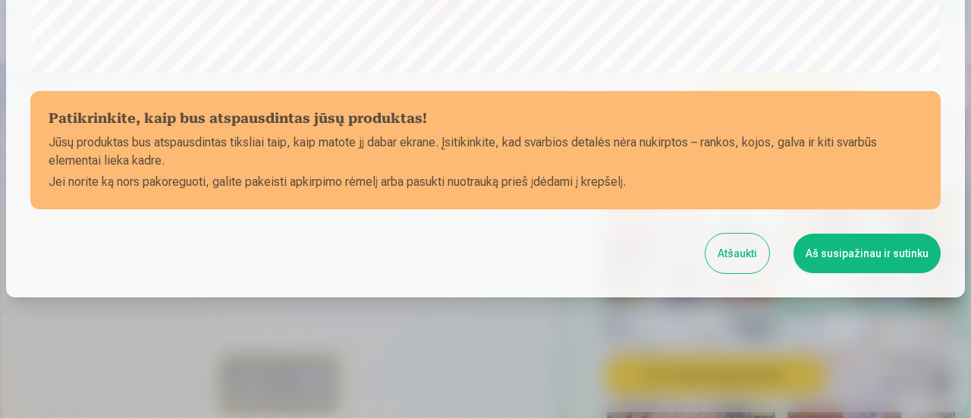
click at [822, 259] on button "Aš susipažinau ir sutinku" at bounding box center [866, 253] width 147 height 39
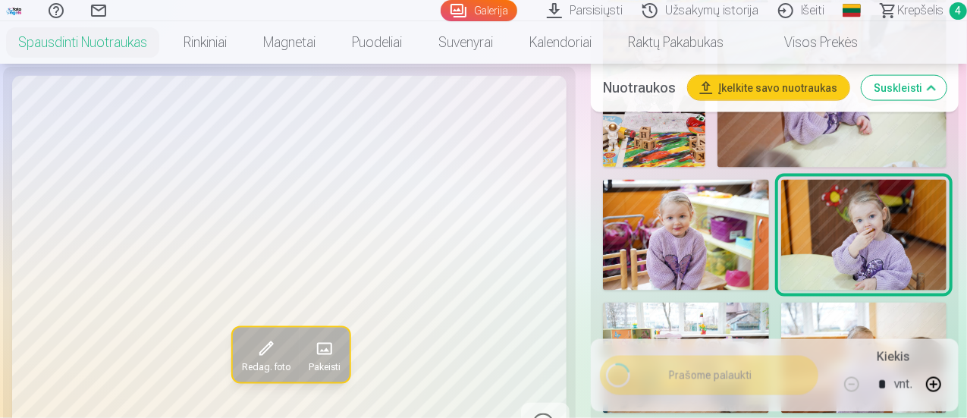
scroll to position [1251, 0]
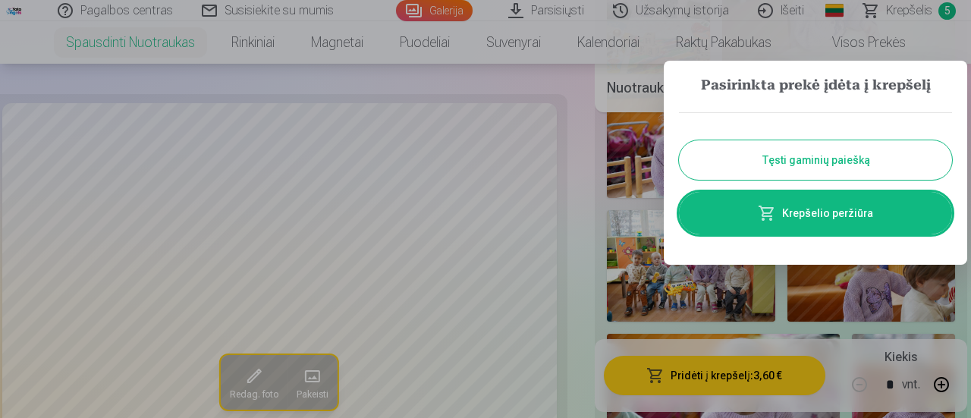
click at [786, 223] on link "Krepšelio peržiūra" at bounding box center [815, 213] width 273 height 42
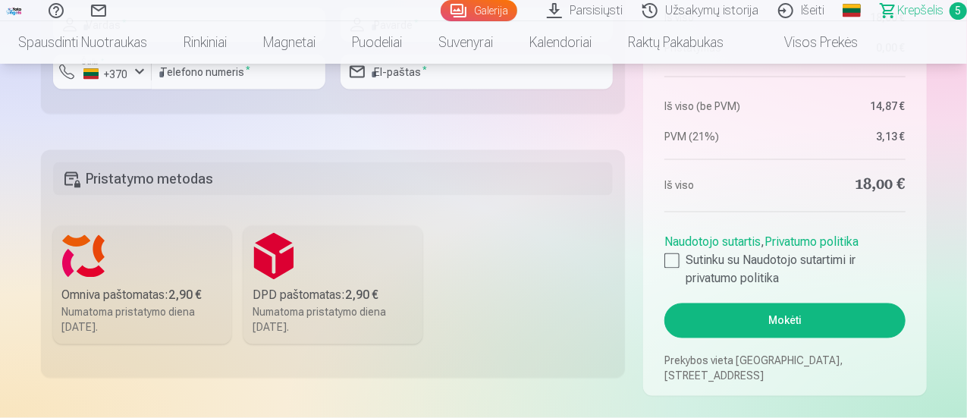
scroll to position [1266, 0]
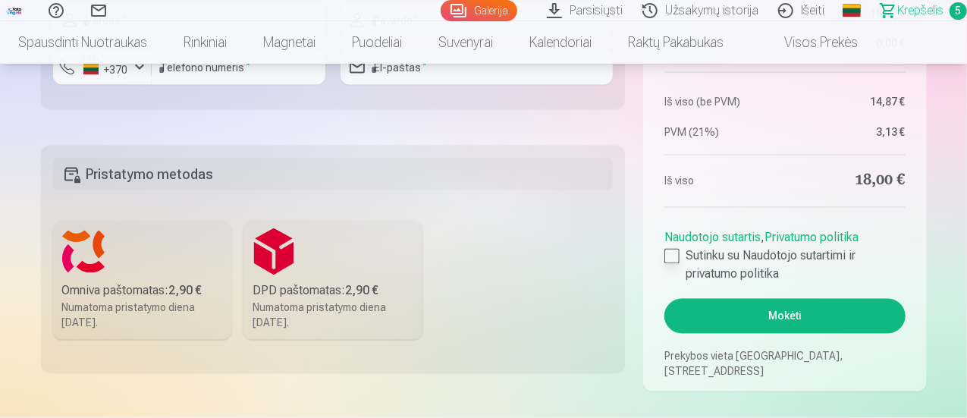
click at [674, 259] on div at bounding box center [672, 256] width 15 height 15
click at [319, 269] on label "DPD paštomatas : 2,90 € Numatoma pristatymo diena [DATE]." at bounding box center [333, 281] width 179 height 118
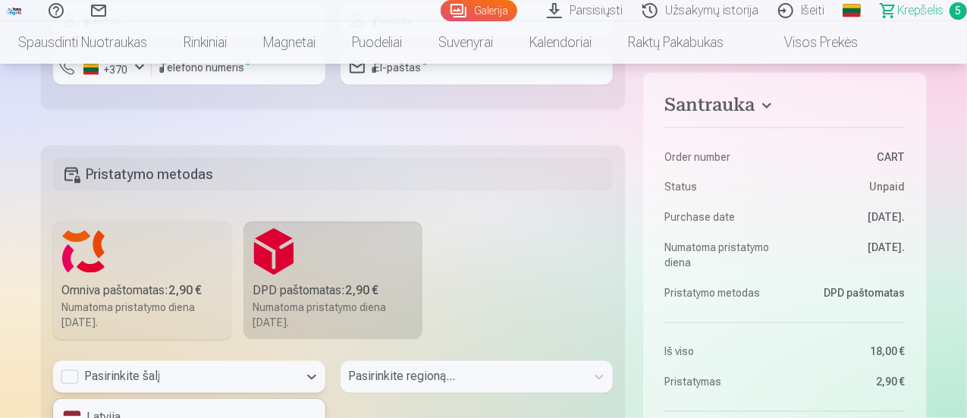
scroll to position [1381, 0]
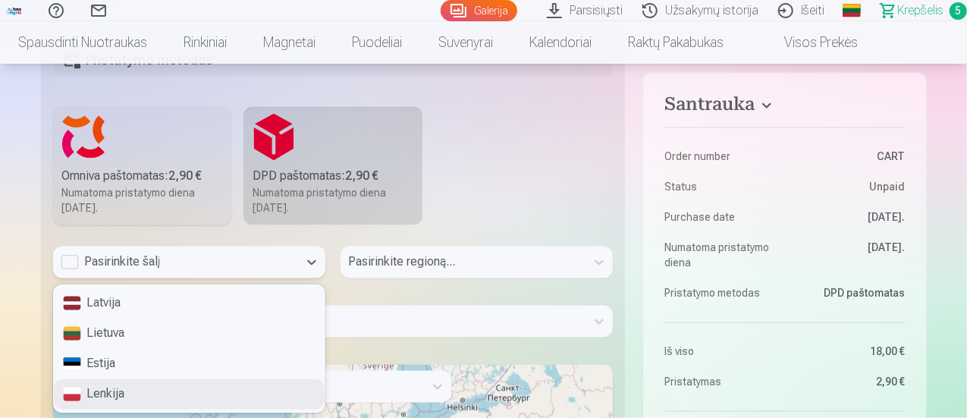
click at [253, 278] on div "4 results available. Use Up and Down to choose options, press Enter to select t…" at bounding box center [189, 263] width 272 height 32
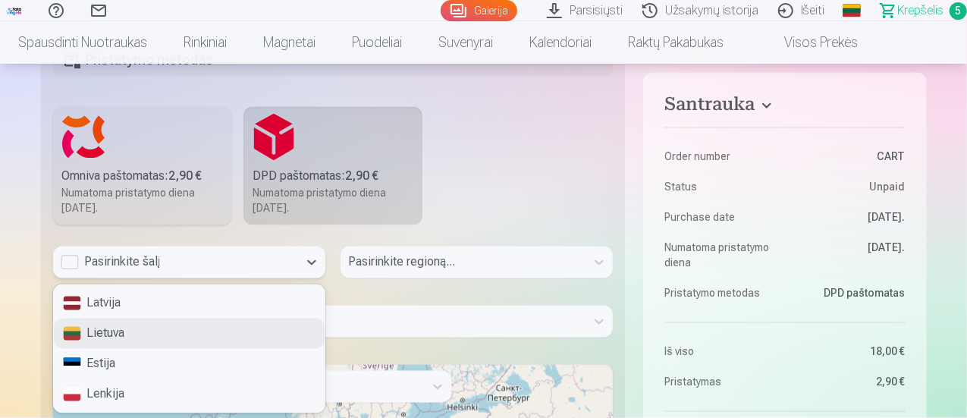
click at [196, 340] on div "Lietuva" at bounding box center [189, 334] width 271 height 30
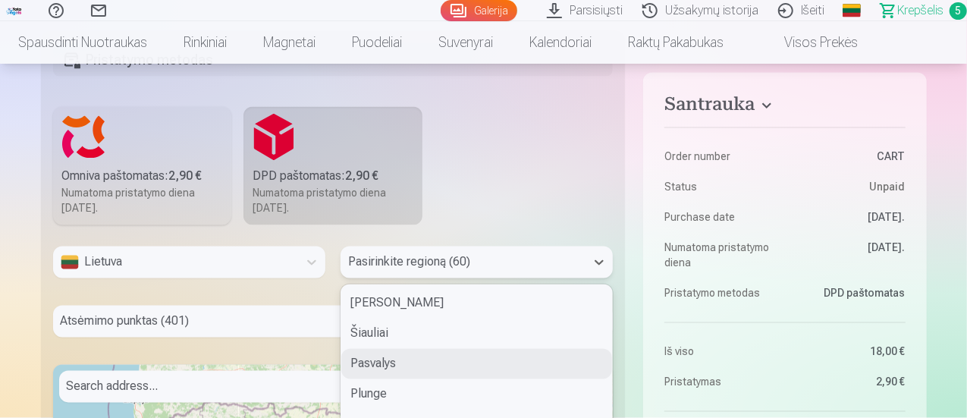
scroll to position [1481, 0]
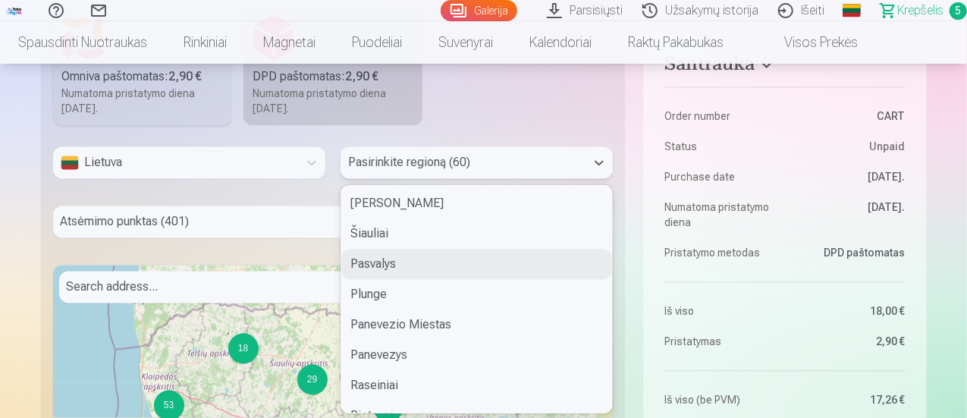
click at [373, 178] on div "60 results available. Use Up and Down to choose options, press Enter to select …" at bounding box center [477, 162] width 272 height 32
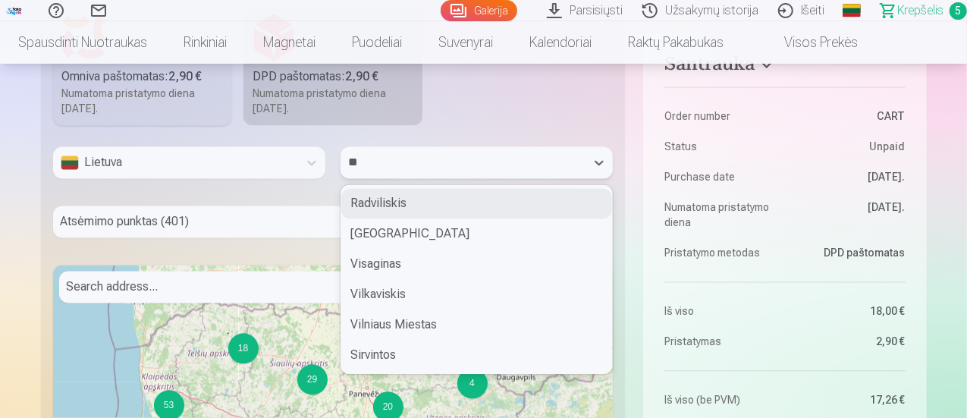
type input "***"
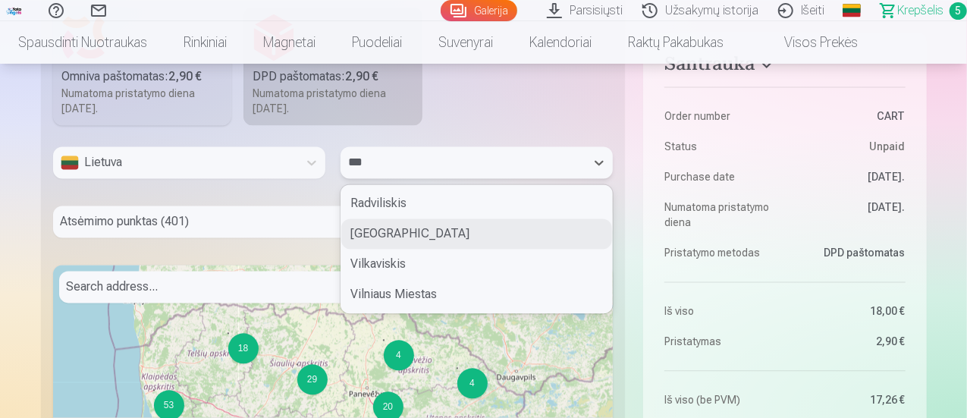
click at [399, 232] on div "[GEOGRAPHIC_DATA]" at bounding box center [476, 233] width 271 height 30
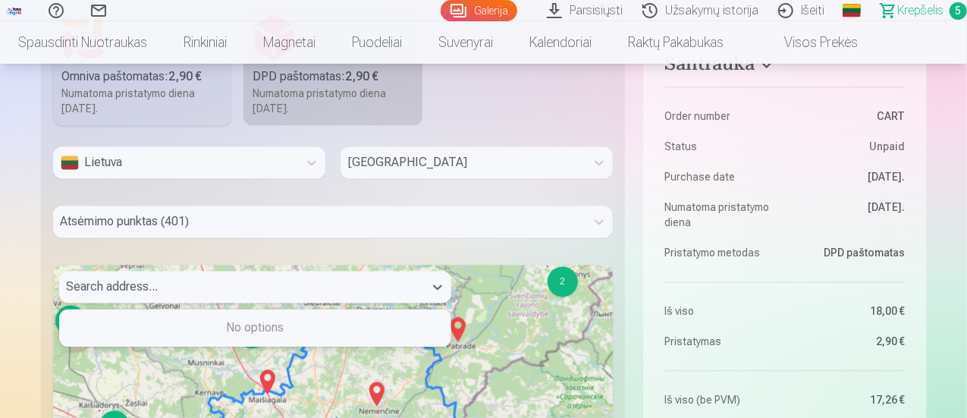
click at [254, 288] on div at bounding box center [242, 286] width 350 height 21
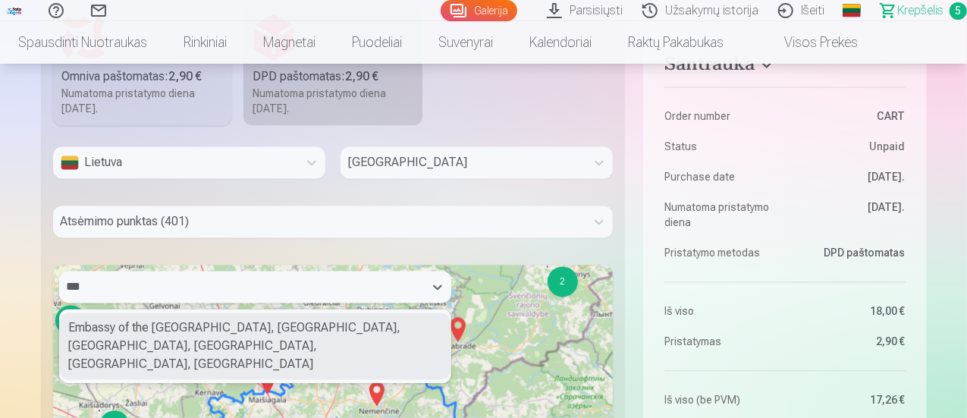
type input "***"
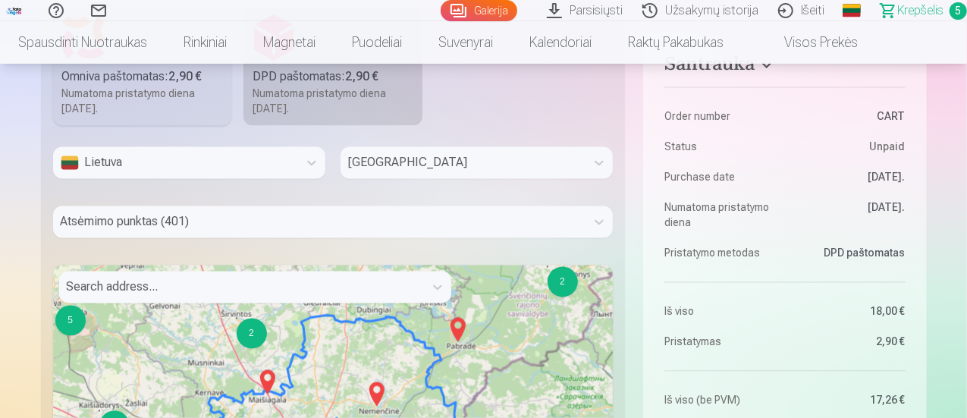
click at [271, 237] on div at bounding box center [333, 243] width 561 height 12
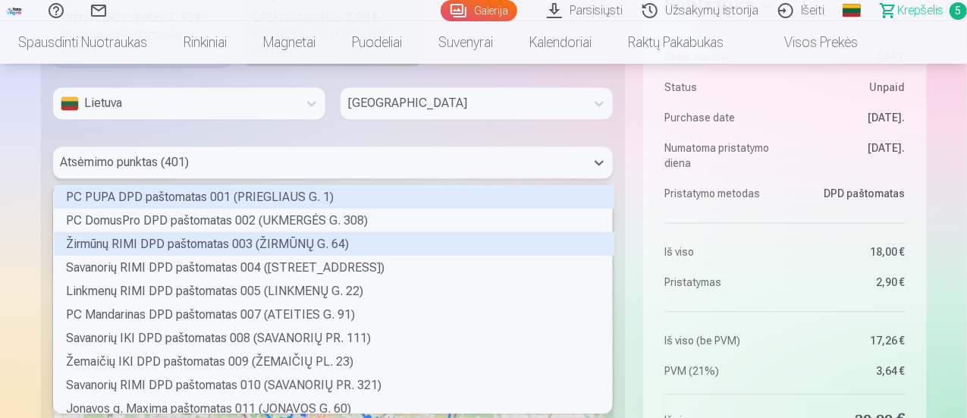
click at [272, 178] on div "401 results available. Use Up and Down to choose options, press Enter to select…" at bounding box center [333, 162] width 561 height 32
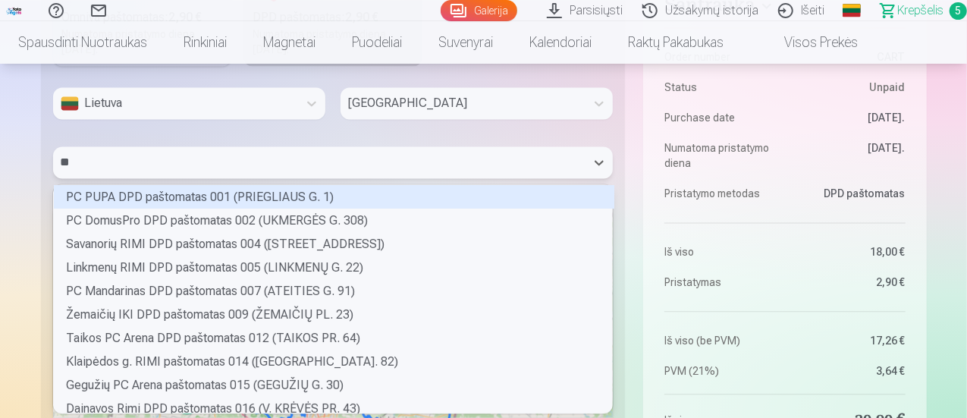
type input "***"
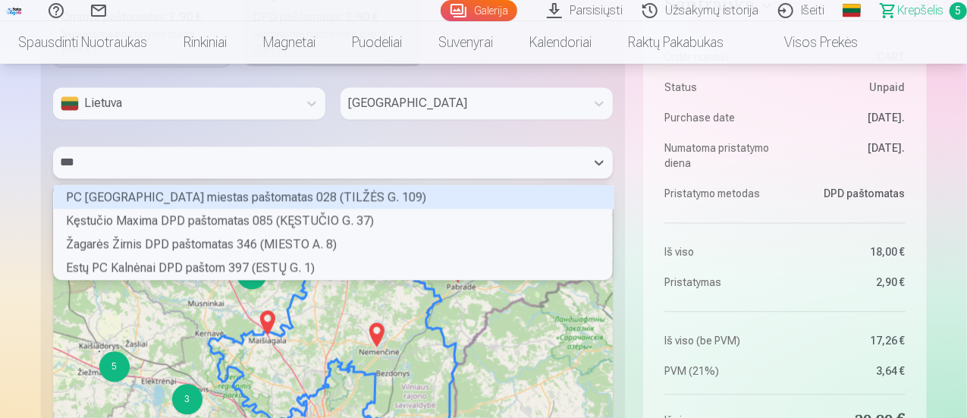
scroll to position [90, 555]
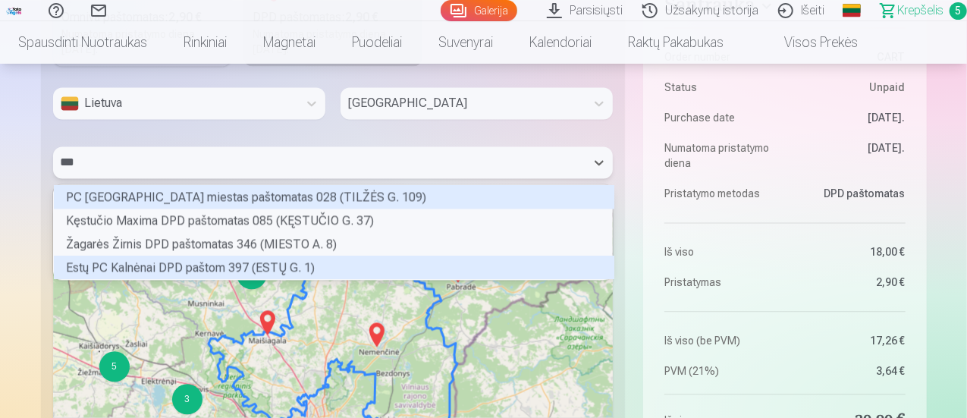
click at [203, 261] on div "Estų PC Kalnėnai DPD paštom 397 (ESTŲ G. 1)" at bounding box center [334, 268] width 561 height 24
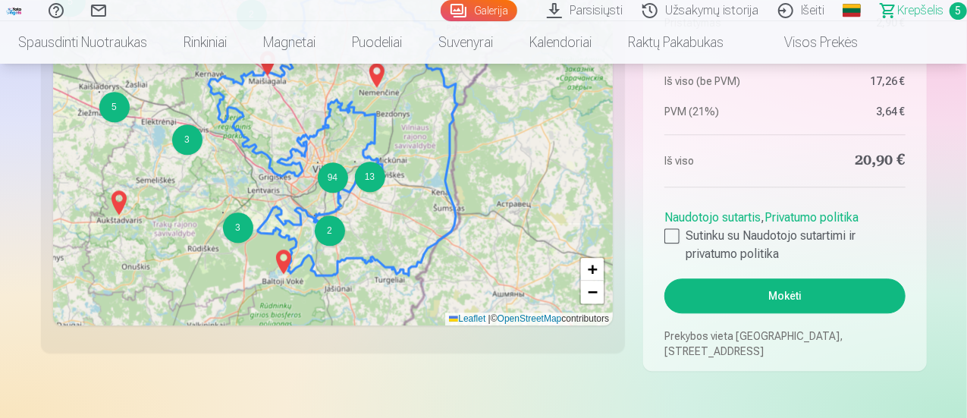
scroll to position [1828, 0]
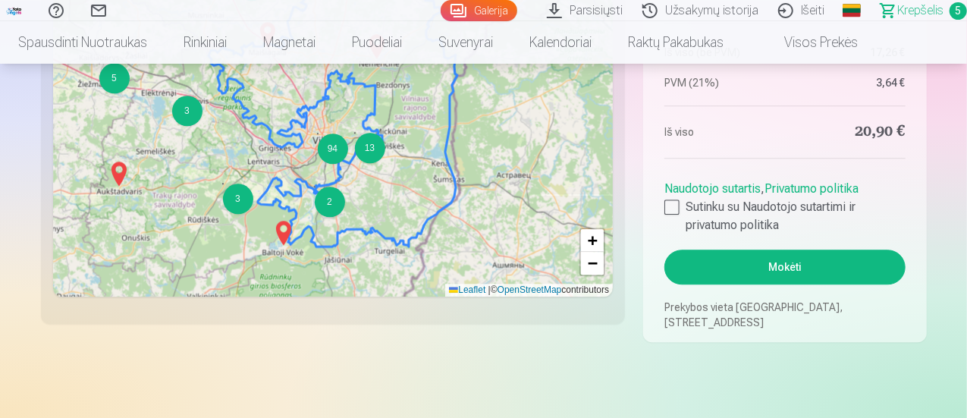
click at [746, 256] on button "Mokėti" at bounding box center [785, 267] width 240 height 35
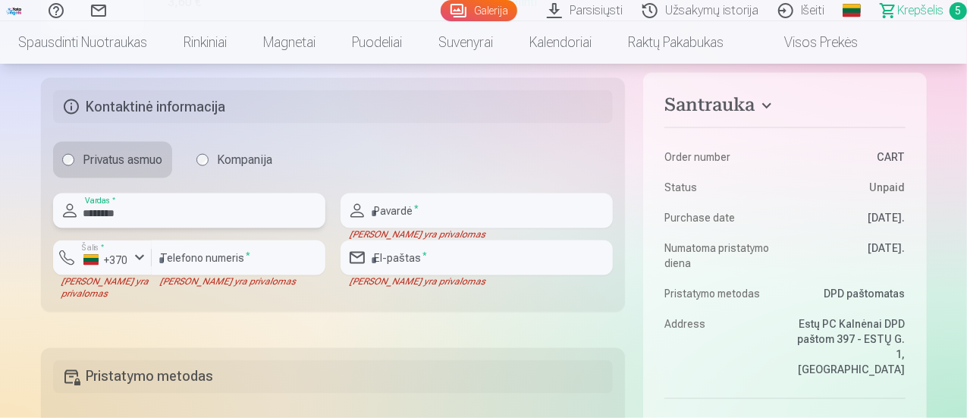
type input "********"
click at [425, 216] on input "text" at bounding box center [477, 210] width 272 height 35
type input "********"
type input "*********"
type input "**********"
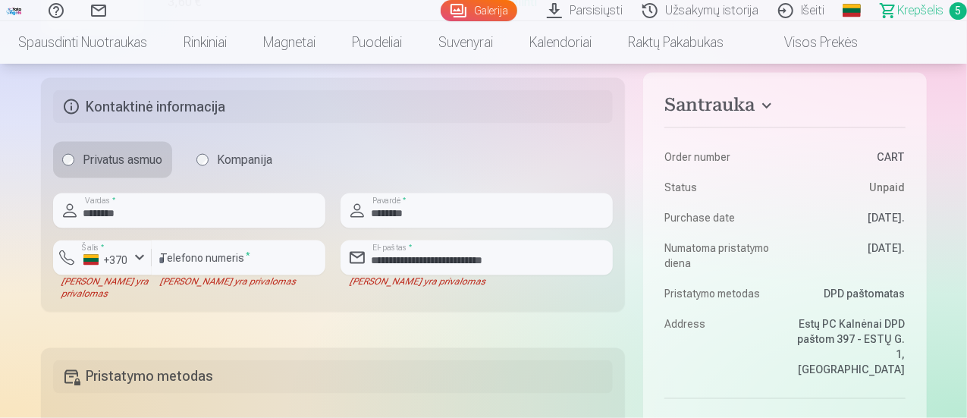
type input "**********"
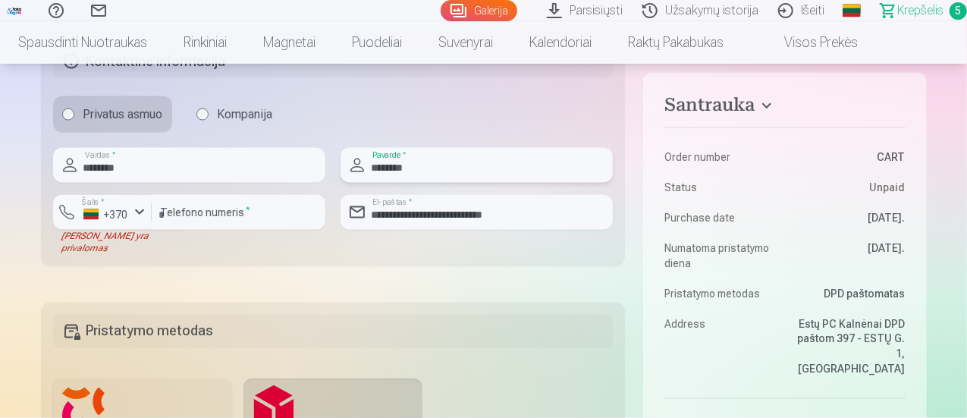
scroll to position [1124, 0]
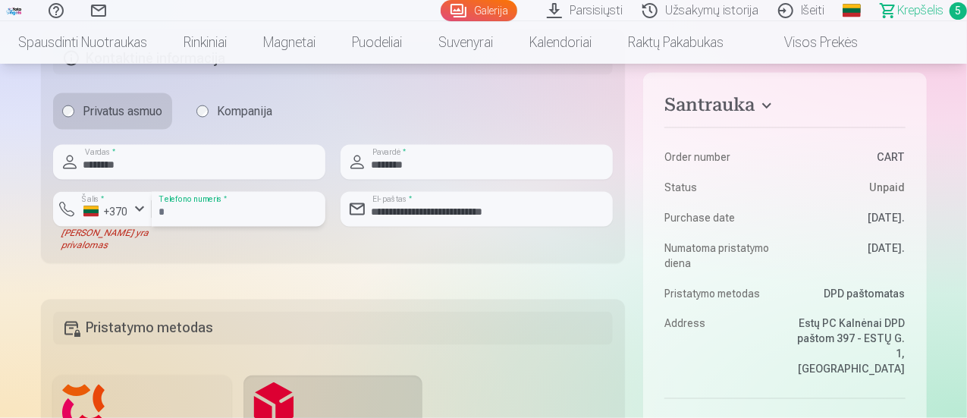
click at [168, 215] on input "*********" at bounding box center [239, 209] width 174 height 35
type input "********"
click at [210, 261] on fieldset "**********" at bounding box center [333, 147] width 585 height 234
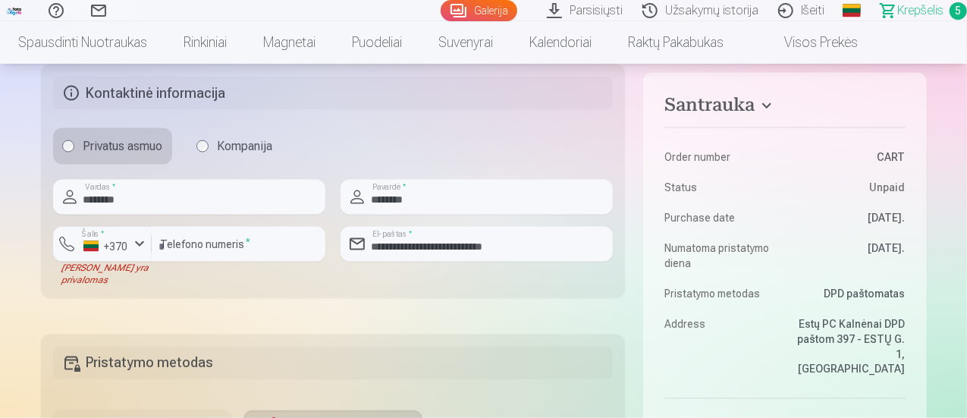
scroll to position [1089, 0]
click at [390, 77] on h5 "Kontaktinė informacija" at bounding box center [333, 93] width 561 height 33
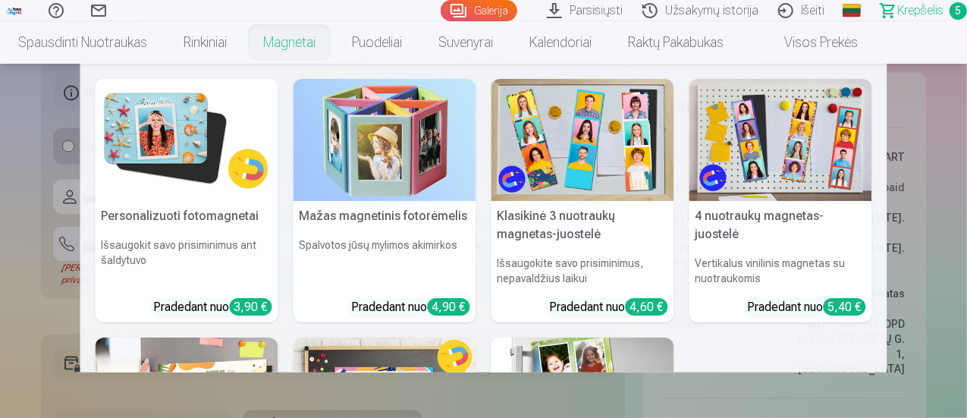
click at [17, 191] on nav "Personalizuoti fotomagnetai Išsaugokit savo prisiminimus ant šaldytuvo Pradedan…" at bounding box center [483, 218] width 967 height 309
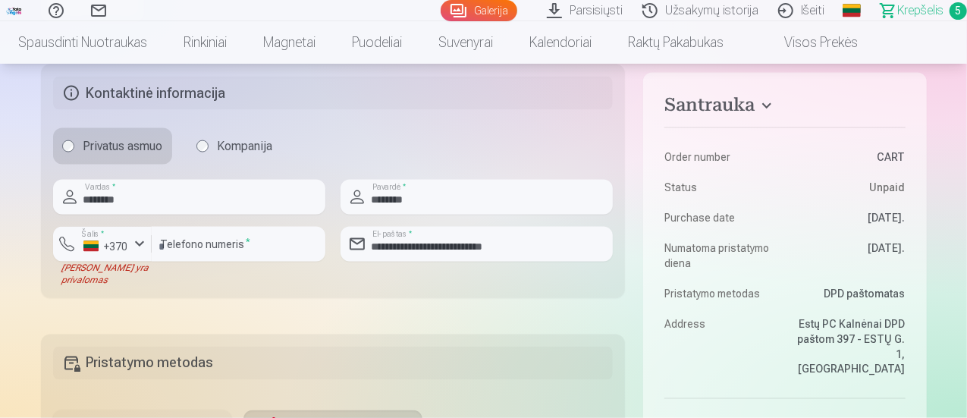
click at [175, 279] on div "******** Telefono numeris *" at bounding box center [239, 256] width 174 height 59
click at [127, 243] on div "+370" at bounding box center [106, 246] width 46 height 15
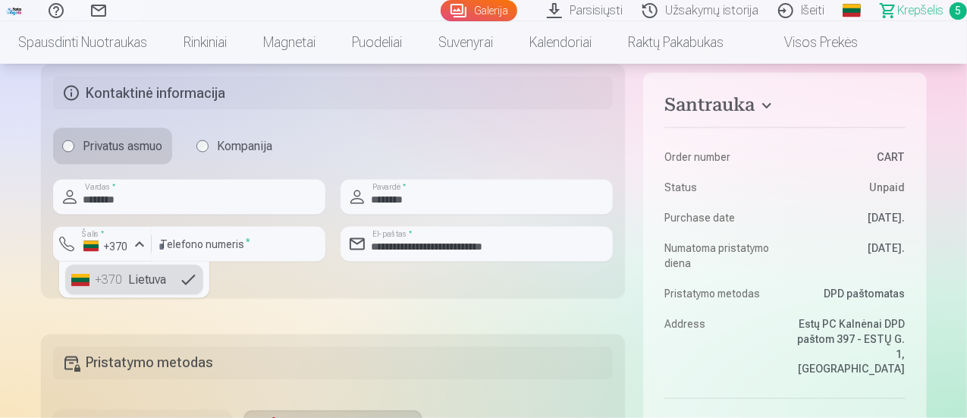
click at [134, 276] on li "+370 Lietuva" at bounding box center [134, 280] width 138 height 30
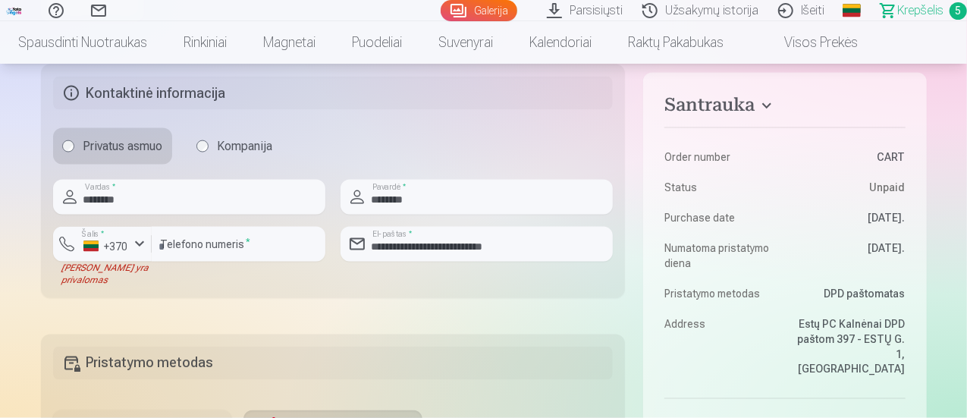
click at [134, 276] on div "[PERSON_NAME] yra privalomas" at bounding box center [102, 274] width 99 height 24
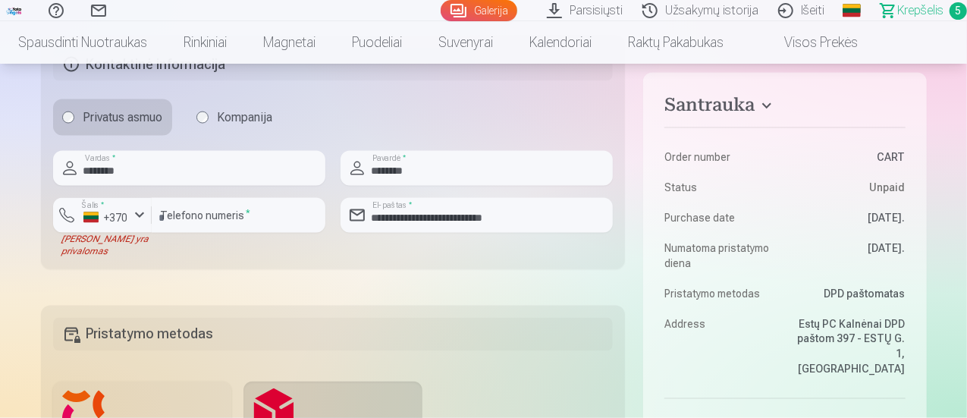
scroll to position [1120, 0]
click at [216, 262] on fieldset "**********" at bounding box center [333, 151] width 585 height 234
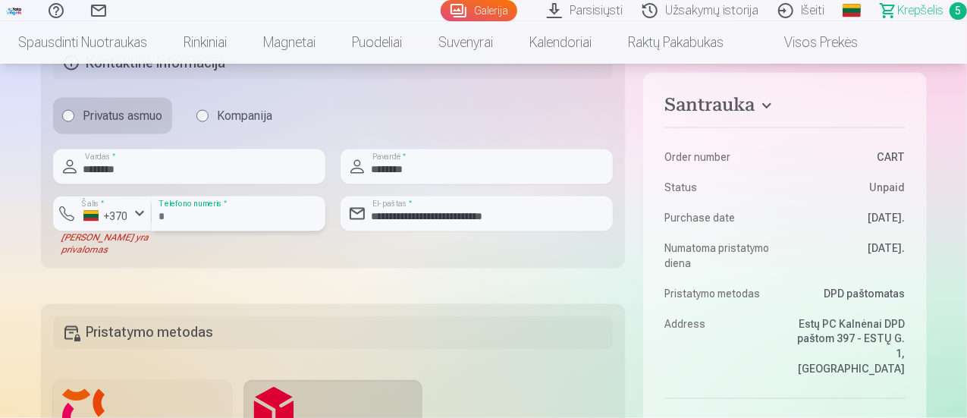
click at [256, 224] on input "********" at bounding box center [239, 213] width 174 height 35
click at [399, 277] on div "Santrauka Order number CART Status Unpaid Purchase date [DATE]. Numatoma prista…" at bounding box center [484, 73] width 886 height 1979
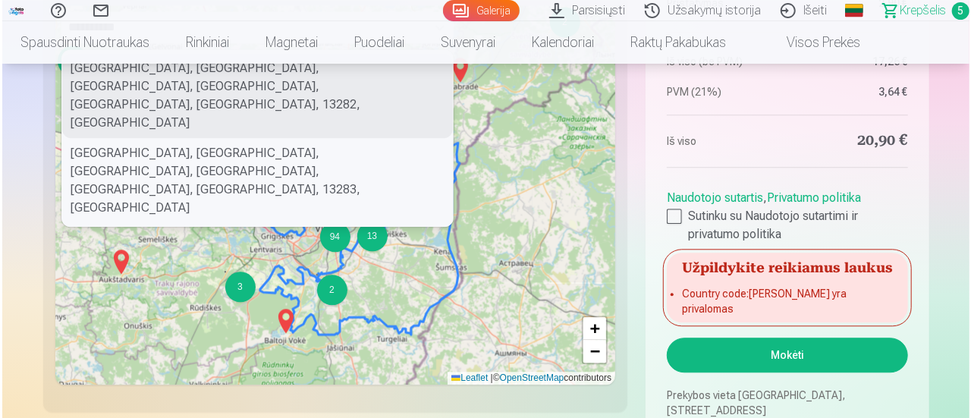
scroll to position [1752, 0]
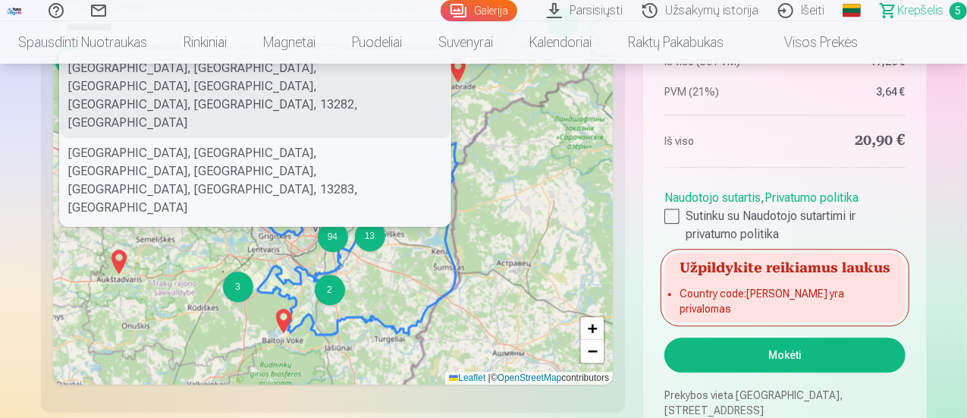
click at [795, 352] on button "Mokėti" at bounding box center [785, 355] width 240 height 35
